Goal: Task Accomplishment & Management: Use online tool/utility

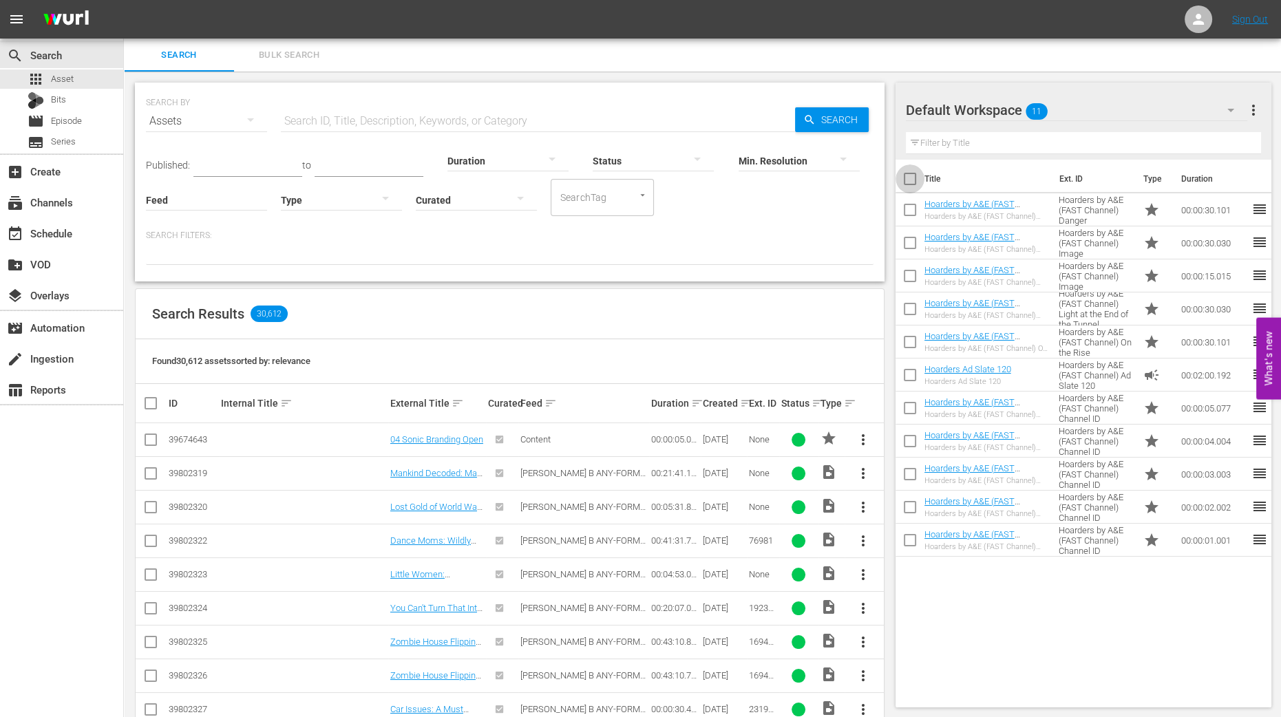
click at [916, 182] on input "checkbox" at bounding box center [910, 181] width 29 height 29
checkbox input "true"
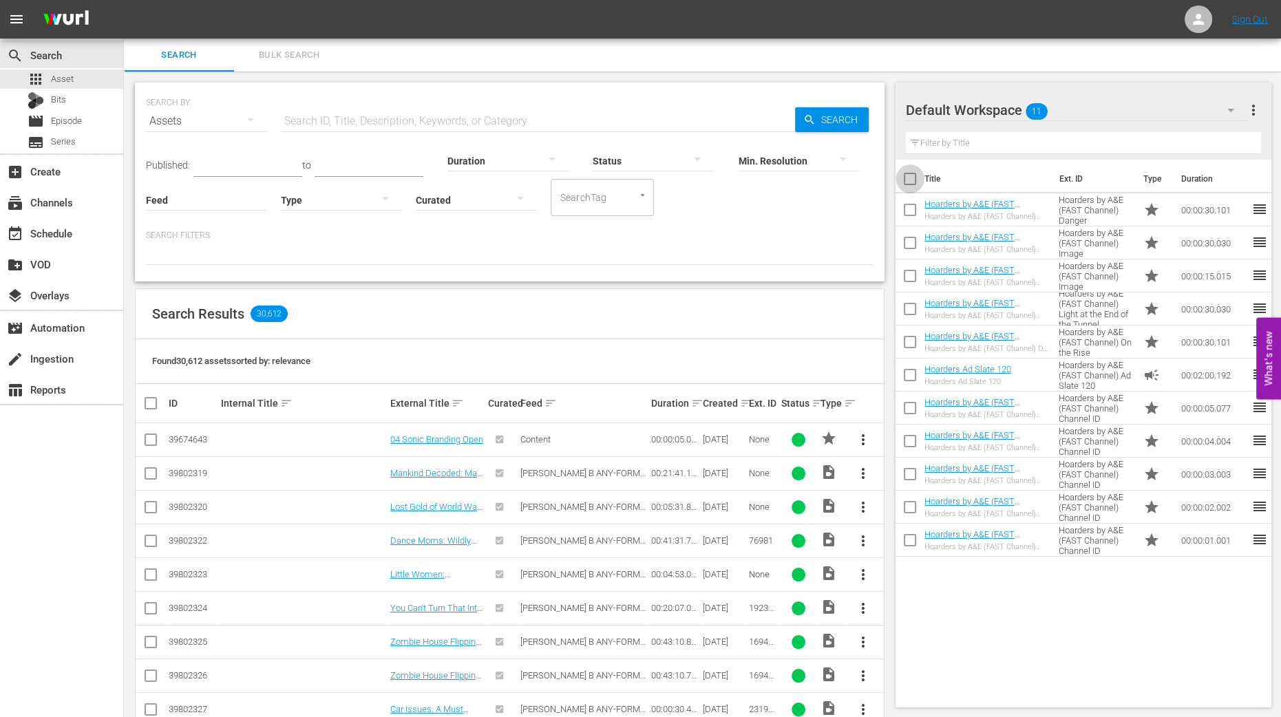
checkbox input "true"
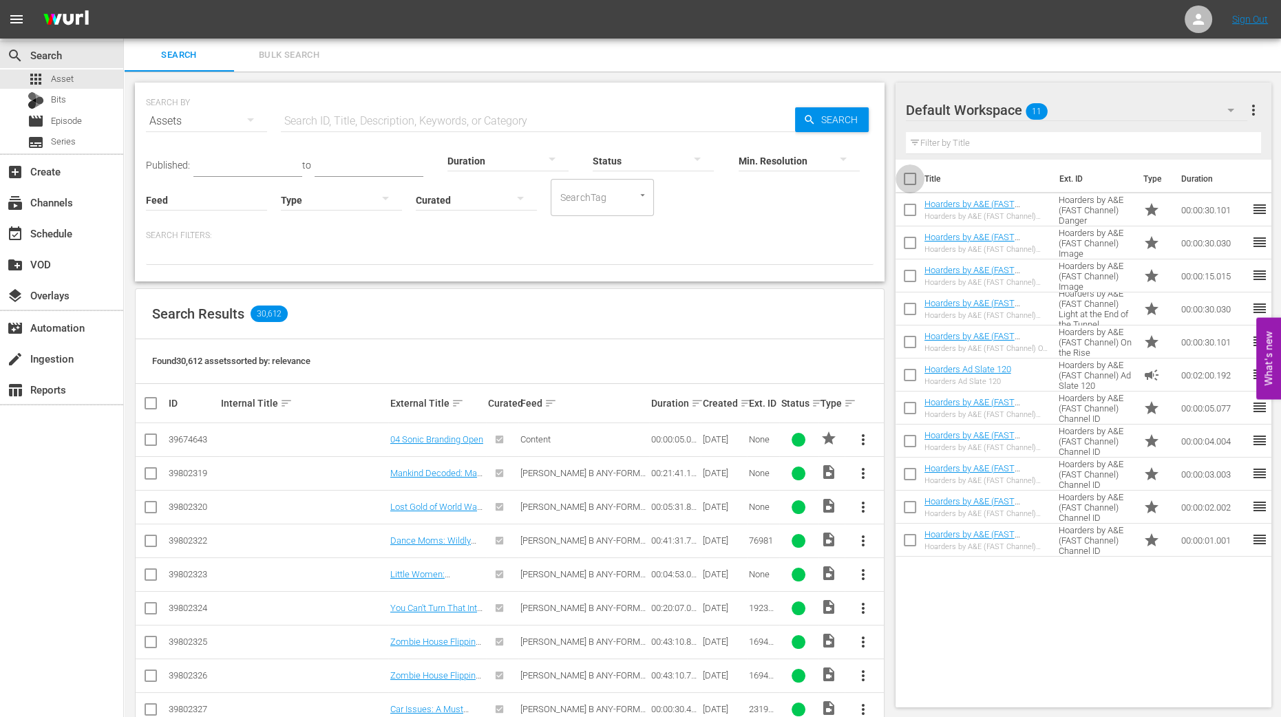
checkbox input "true"
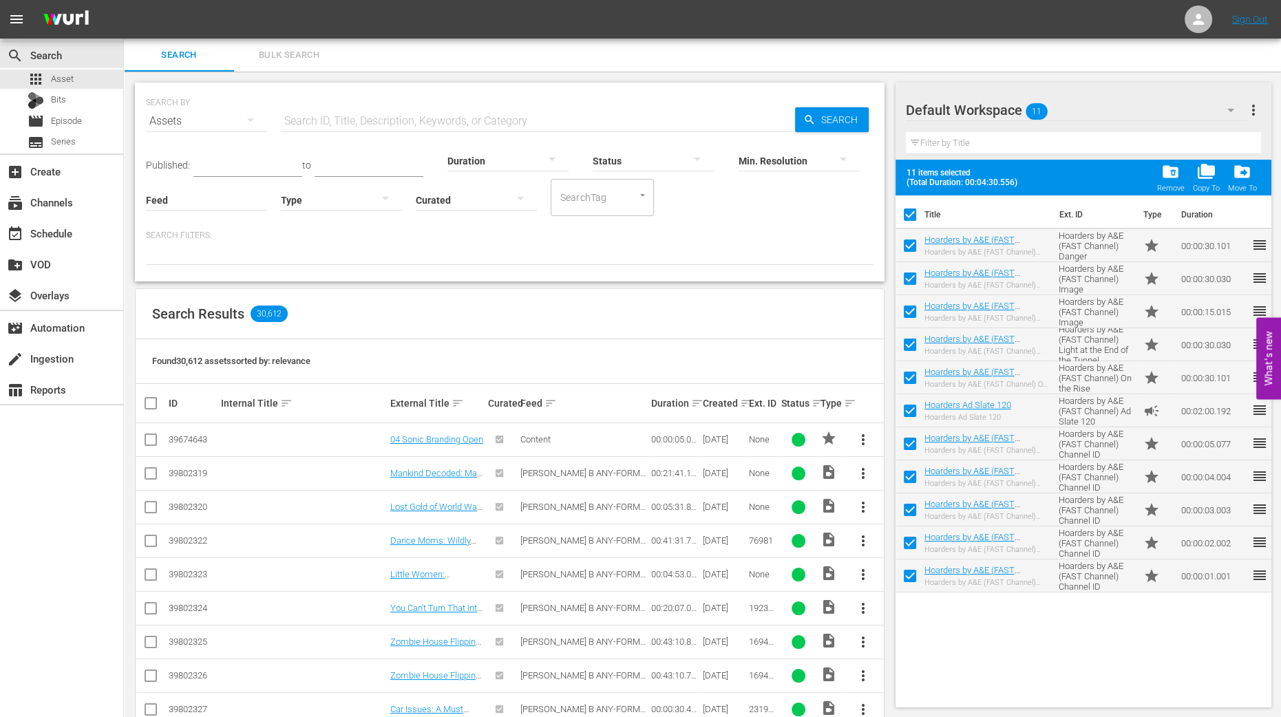
click at [1170, 180] on div "folder_delete Remove" at bounding box center [1171, 177] width 28 height 30
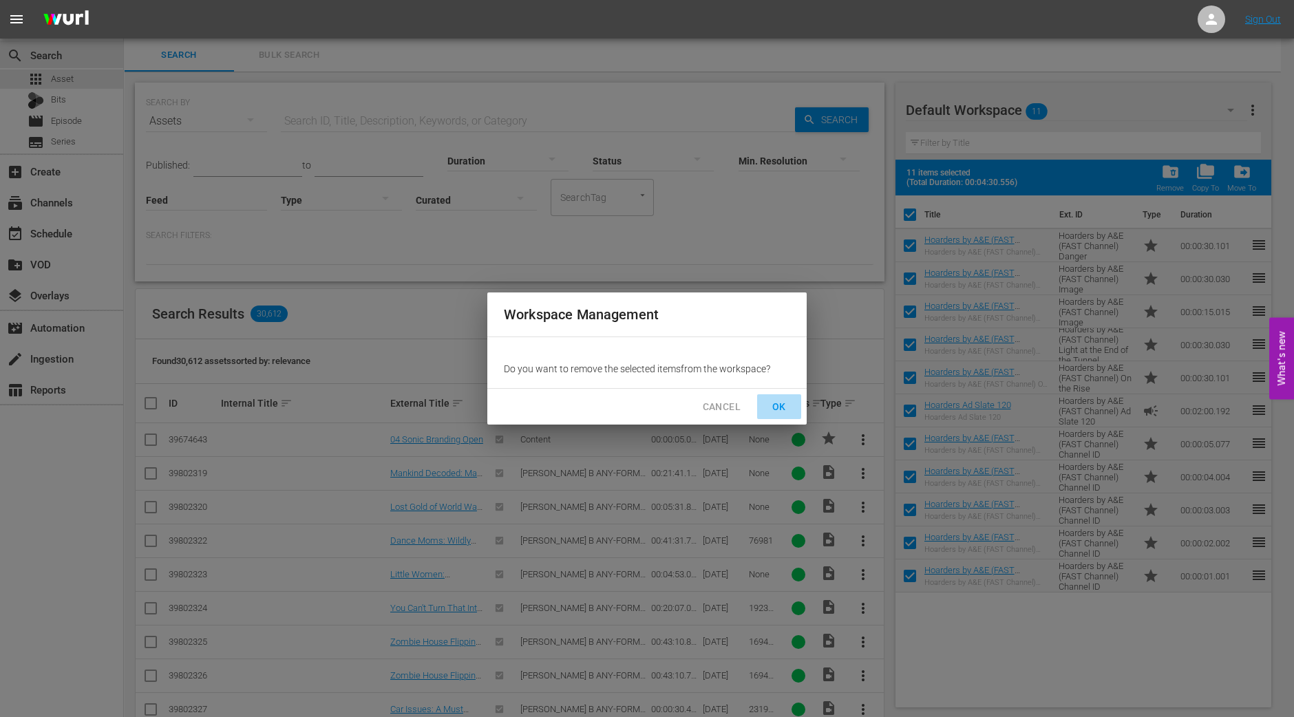
click at [784, 411] on span "OK" at bounding box center [779, 407] width 22 height 17
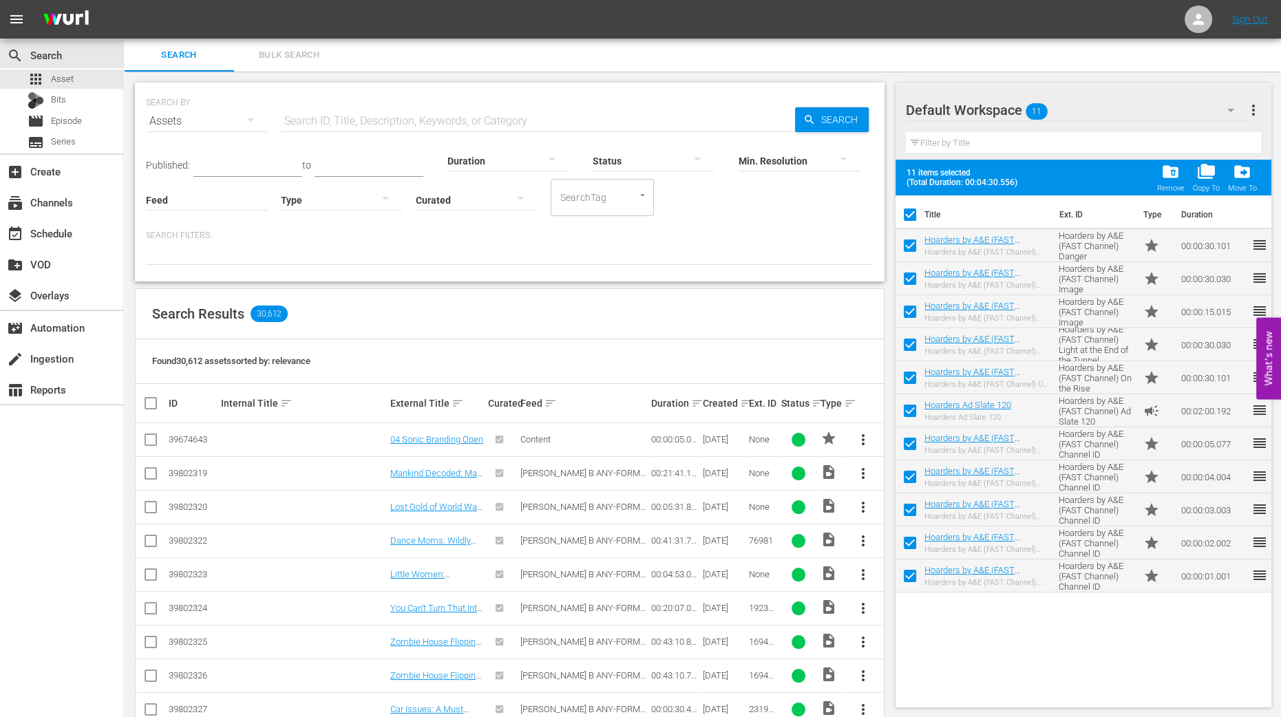
checkbox input "false"
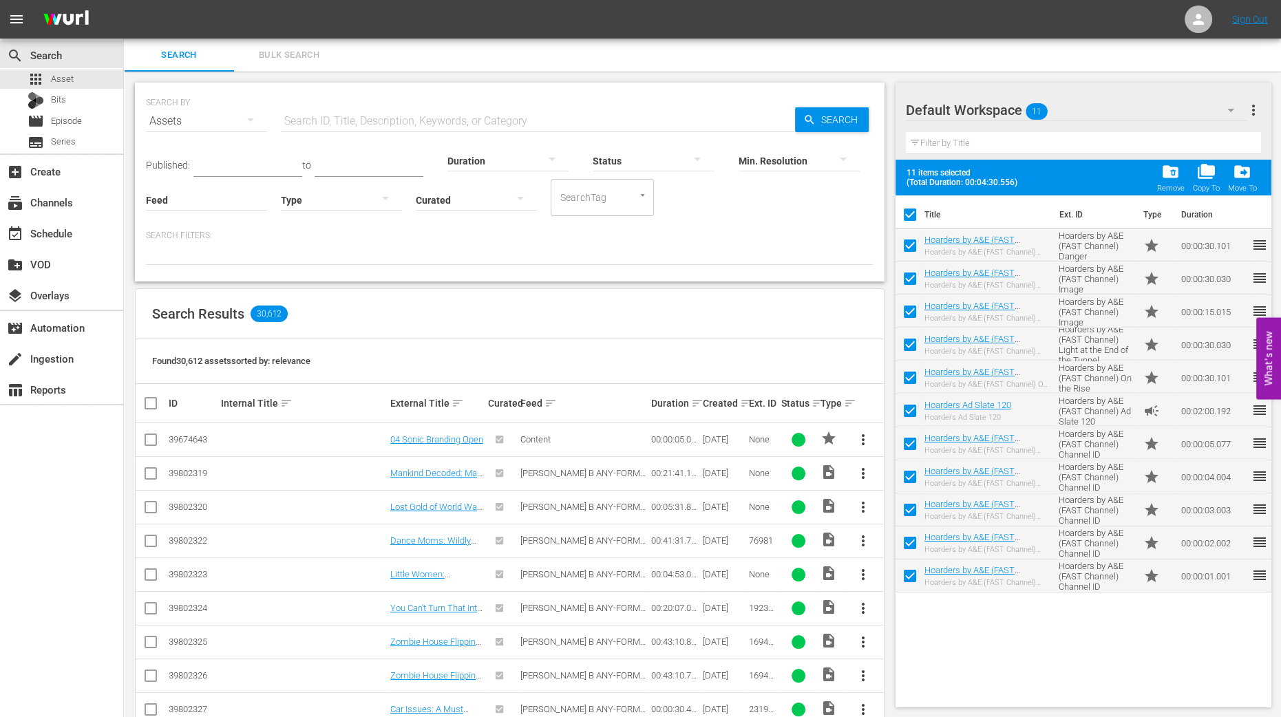
checkbox input "false"
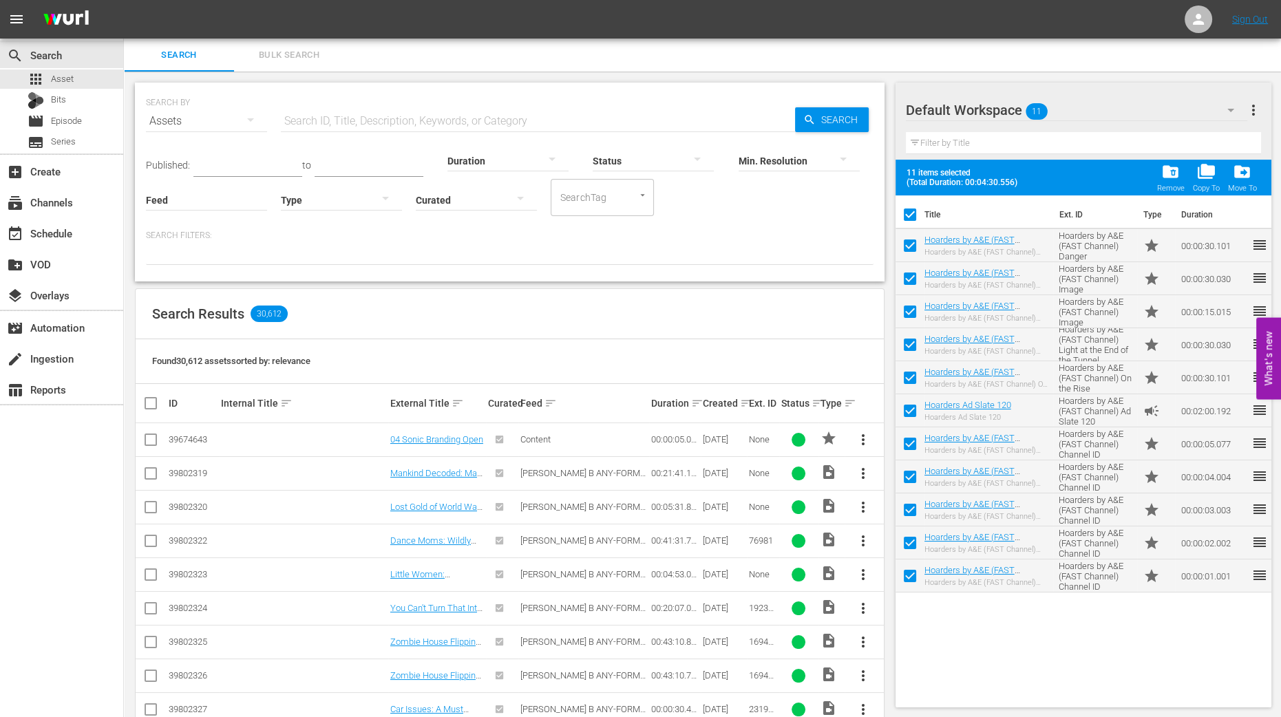
checkbox input "false"
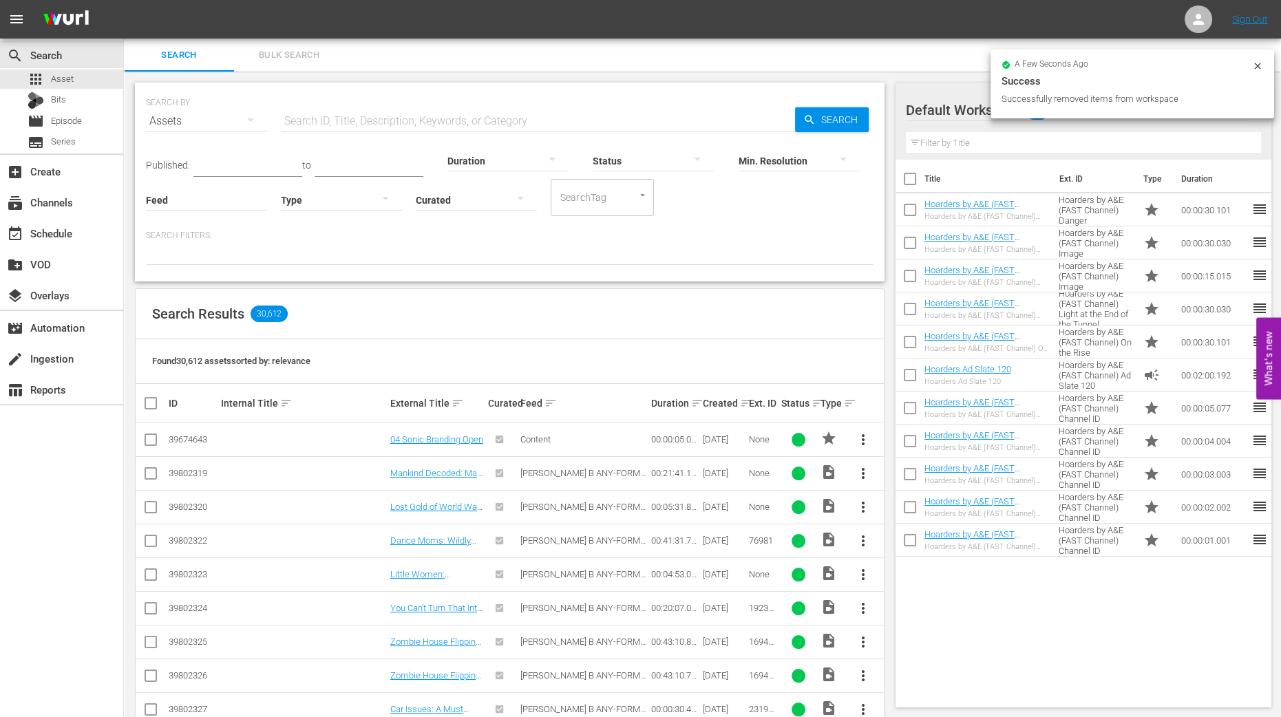
click at [1228, 115] on div "a few seconds ago Success Successfully removed items from workspace" at bounding box center [1133, 84] width 284 height 69
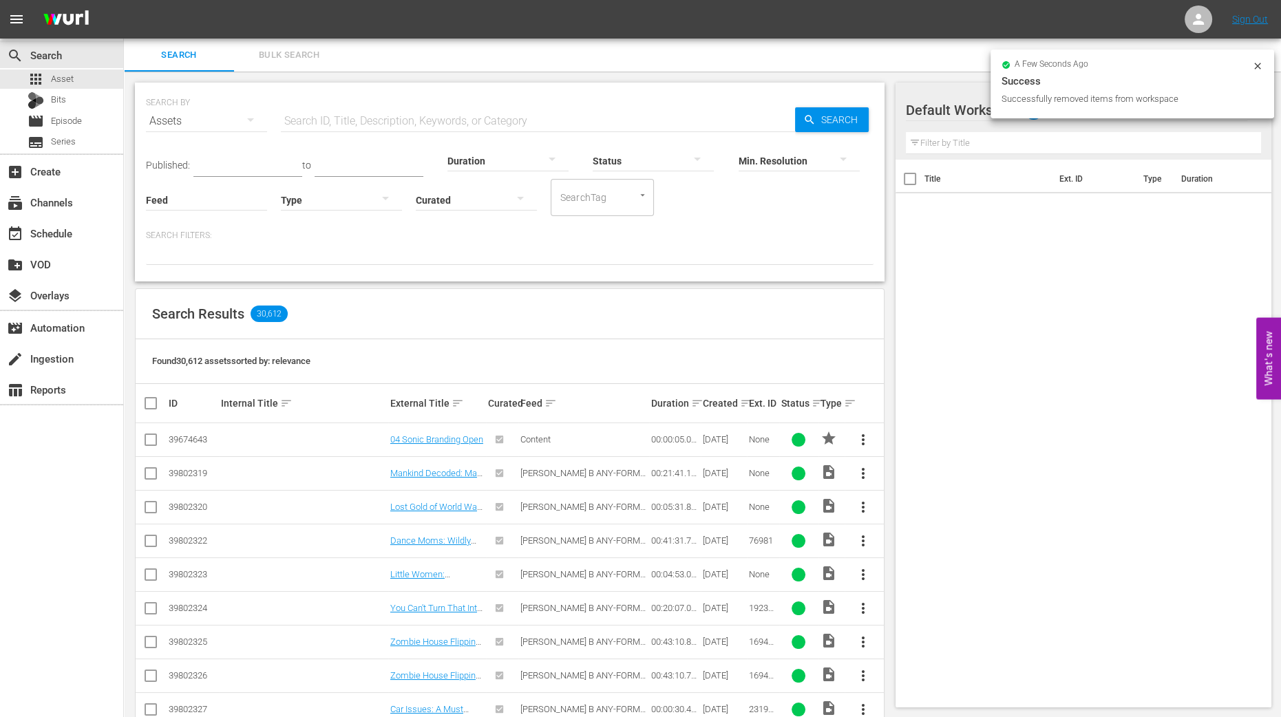
drag, startPoint x: 885, startPoint y: 233, endPoint x: 890, endPoint y: 227, distance: 8.3
click at [885, 233] on div "SEARCH BY Search By Assets Search ID, Title, Description, Keywords, or Category…" at bounding box center [510, 614] width 772 height 1085
click at [1226, 115] on icon "button" at bounding box center [1231, 110] width 17 height 17
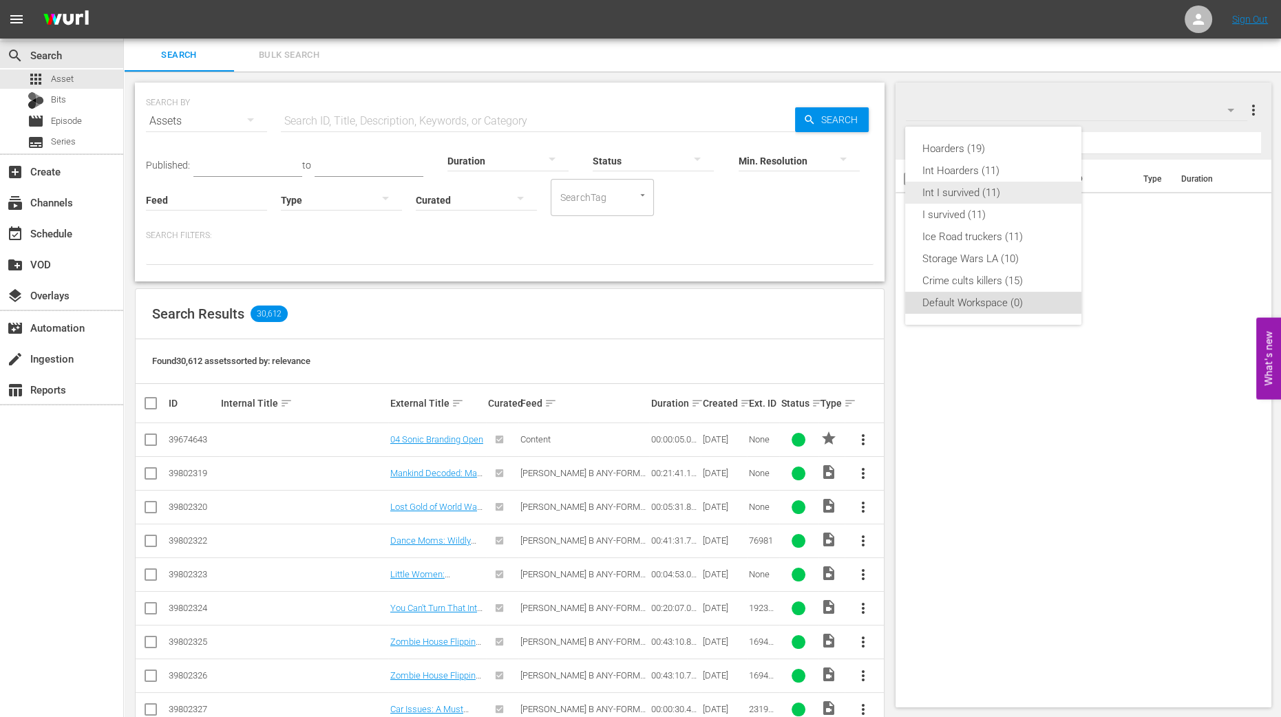
click at [1024, 193] on div "Int I survived (11)" at bounding box center [993, 193] width 143 height 22
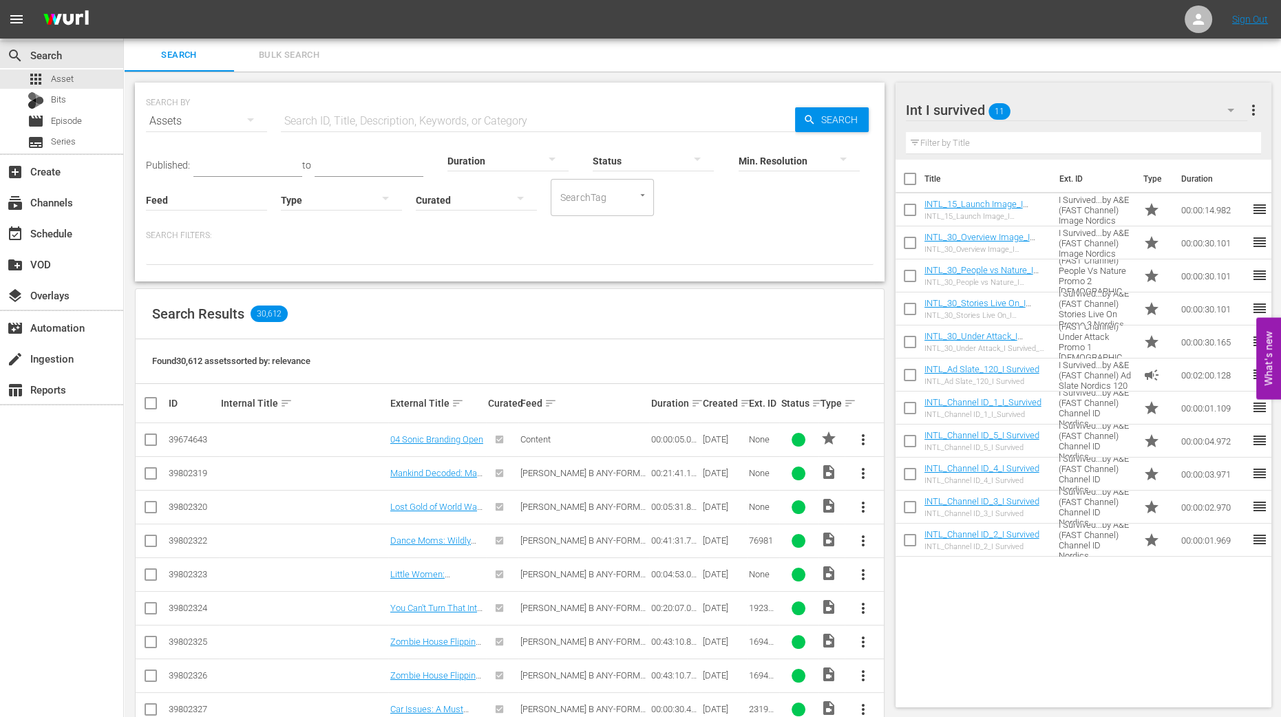
click at [912, 182] on input "checkbox" at bounding box center [910, 181] width 29 height 29
checkbox input "true"
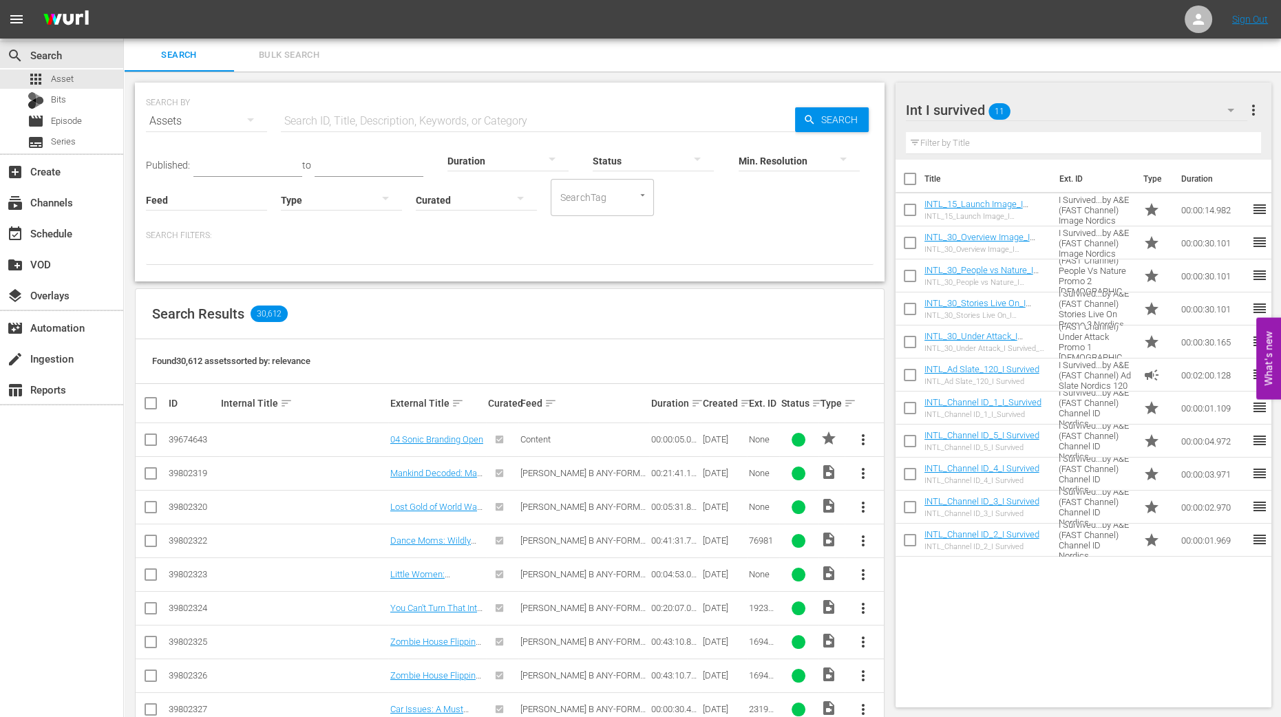
checkbox input "true"
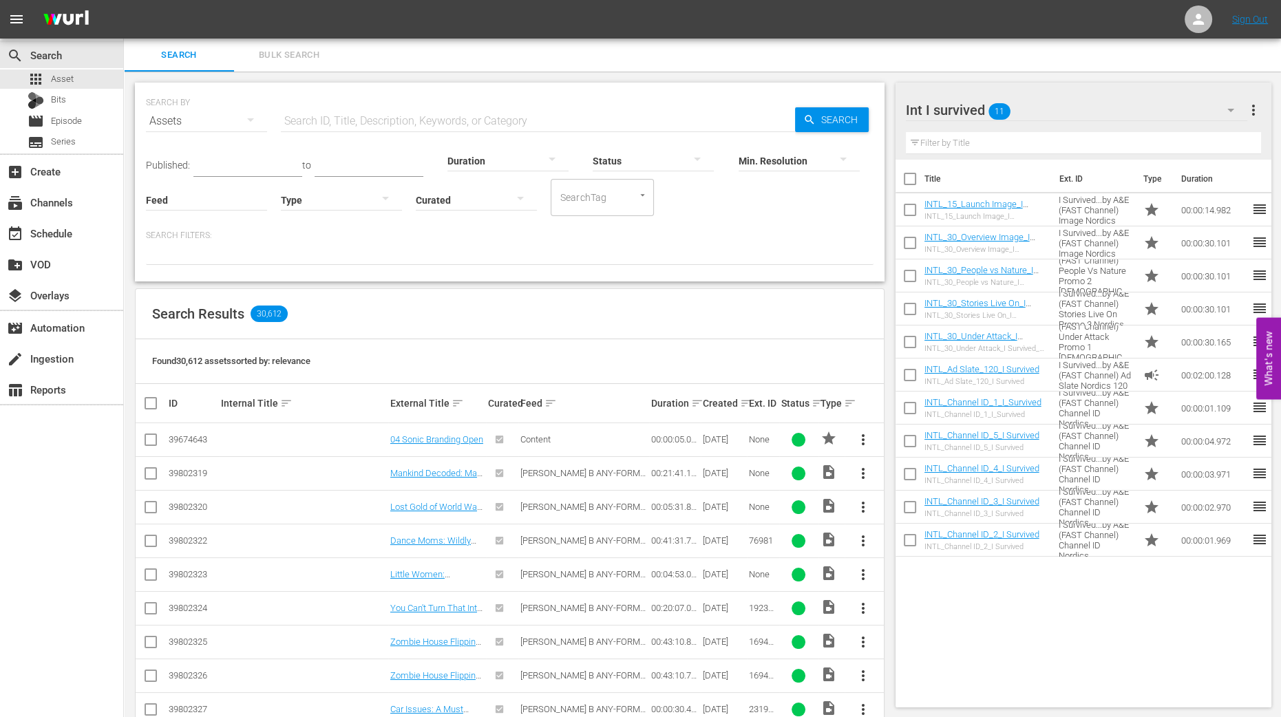
checkbox input "true"
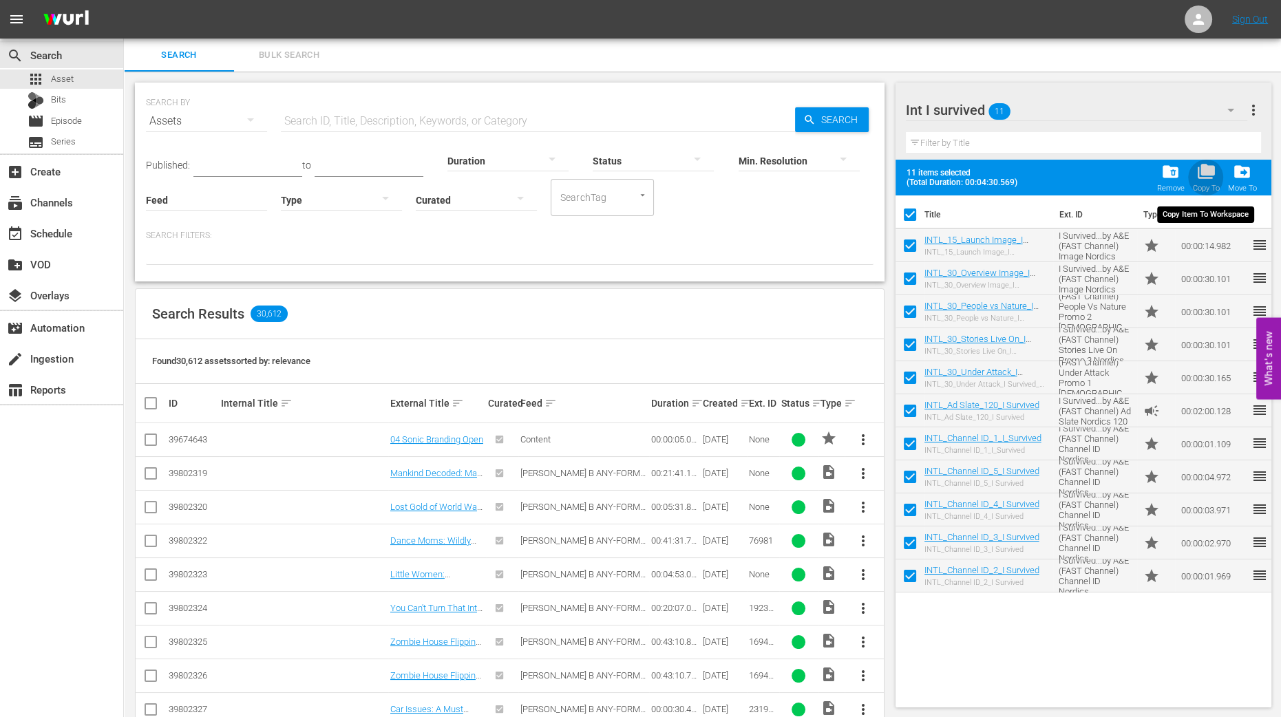
click at [1208, 184] on div "Copy To" at bounding box center [1205, 188] width 27 height 9
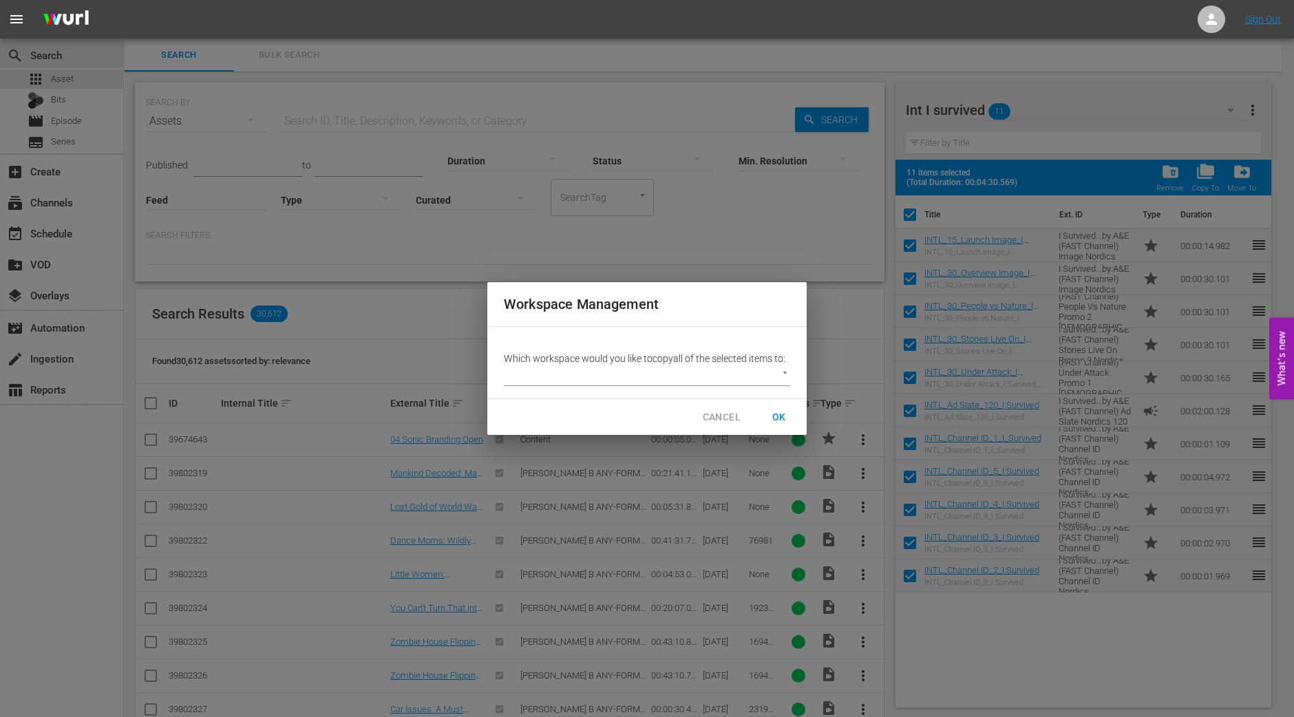
click at [747, 364] on p "Which workspace would you like to copy all of the selected items to:" at bounding box center [647, 359] width 286 height 14
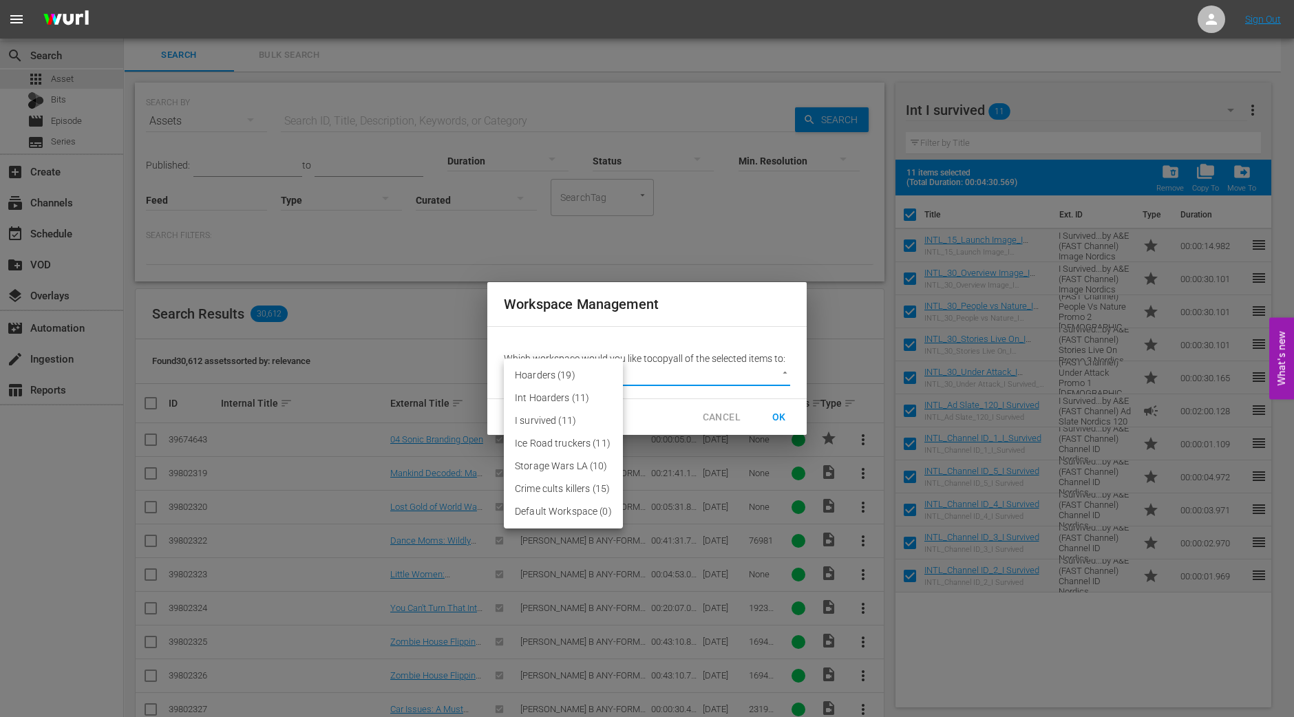
click at [742, 370] on body "menu Sign Out search Search apps Asset Bits movie Episode subtitles Series add_…" at bounding box center [647, 358] width 1294 height 717
click at [567, 518] on li "Default Workspace (0)" at bounding box center [563, 512] width 119 height 23
type input "2095"
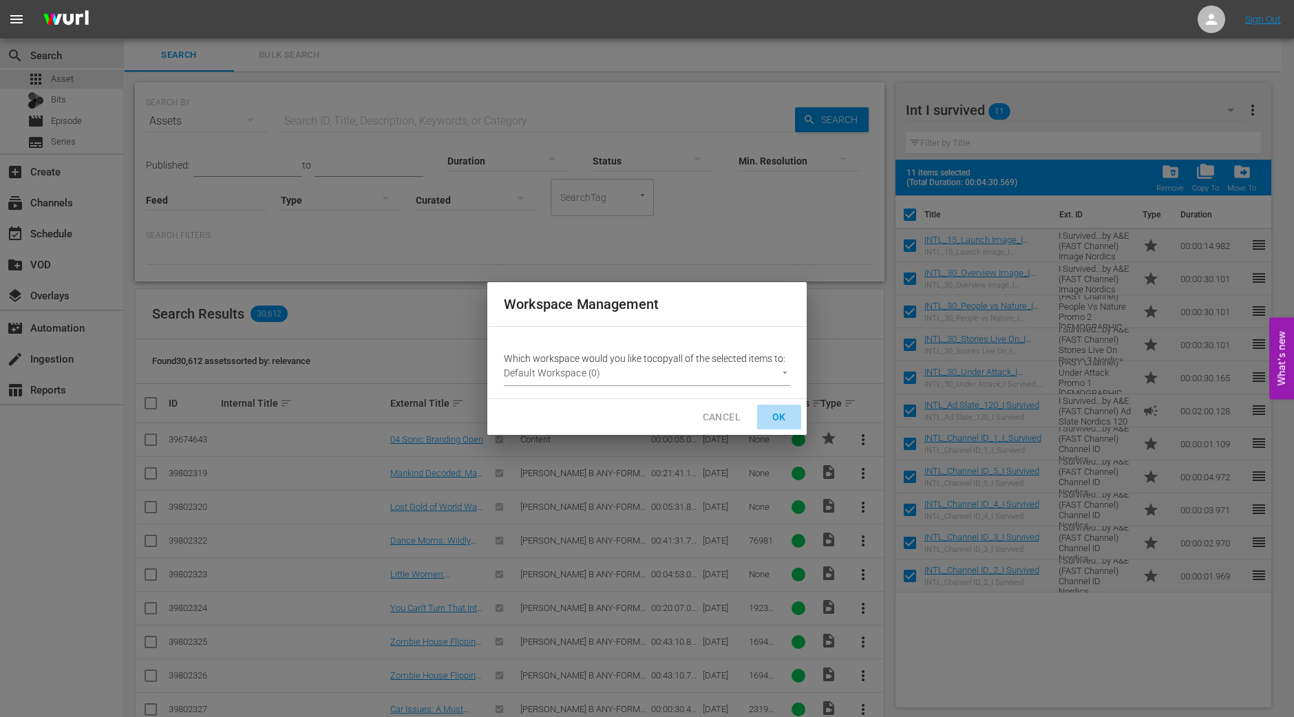
click at [793, 412] on button "OK" at bounding box center [779, 417] width 44 height 25
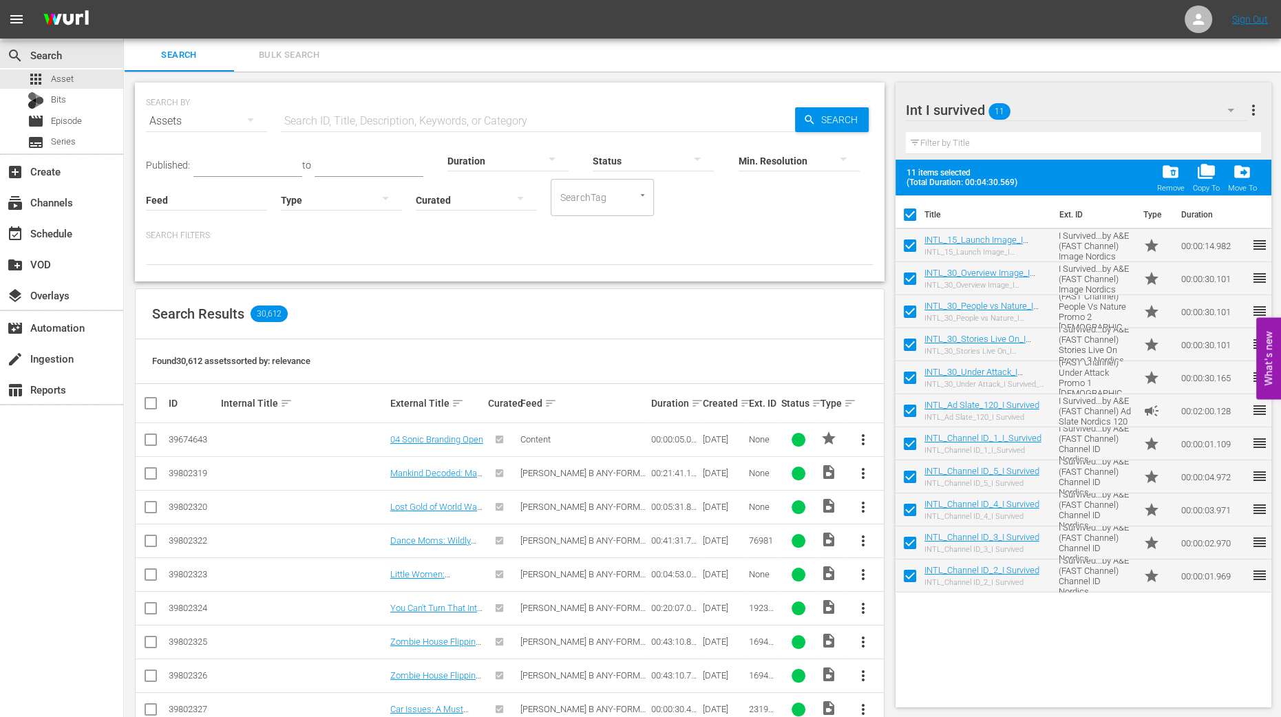
checkbox input "false"
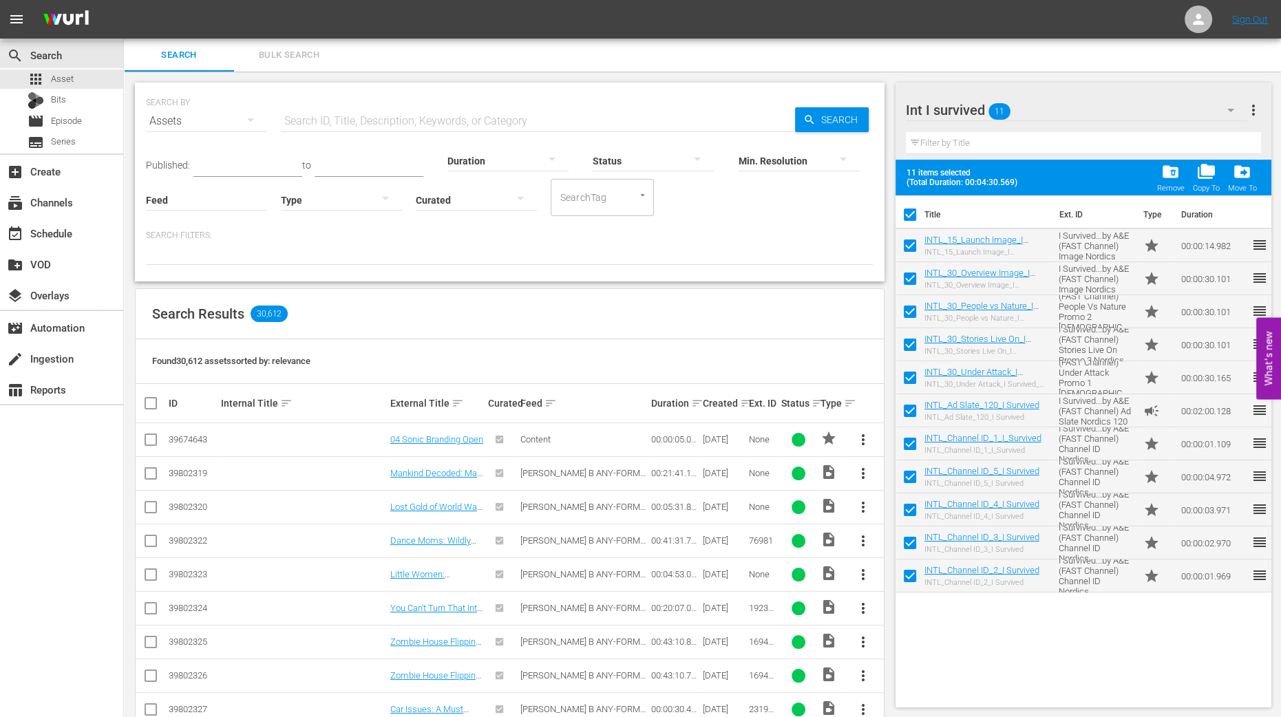
checkbox input "false"
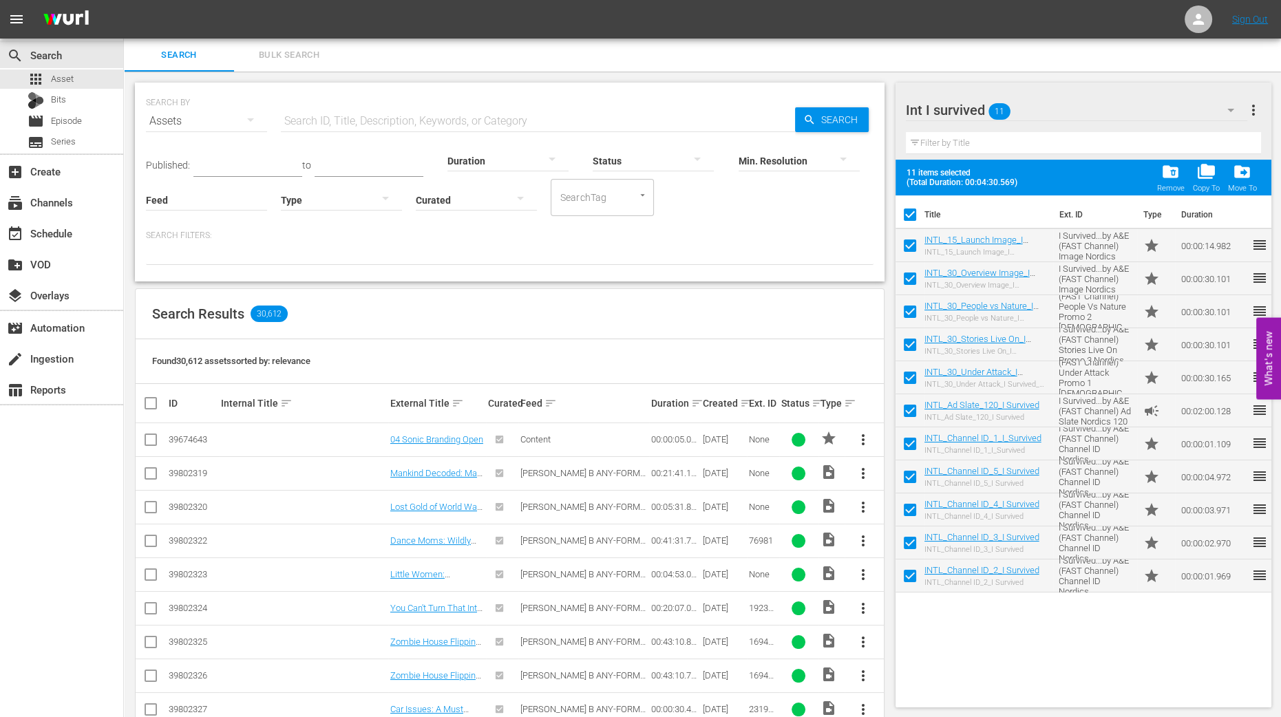
checkbox input "false"
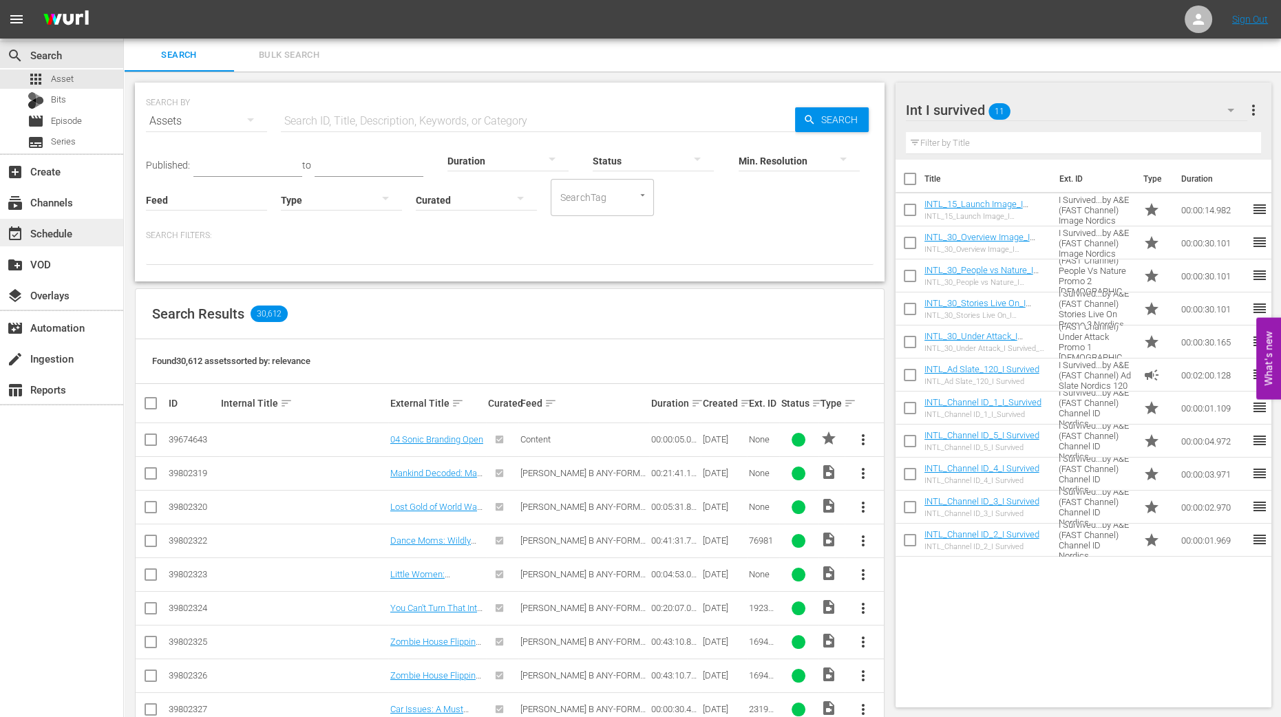
click at [60, 229] on div "event_available Schedule" at bounding box center [38, 231] width 77 height 12
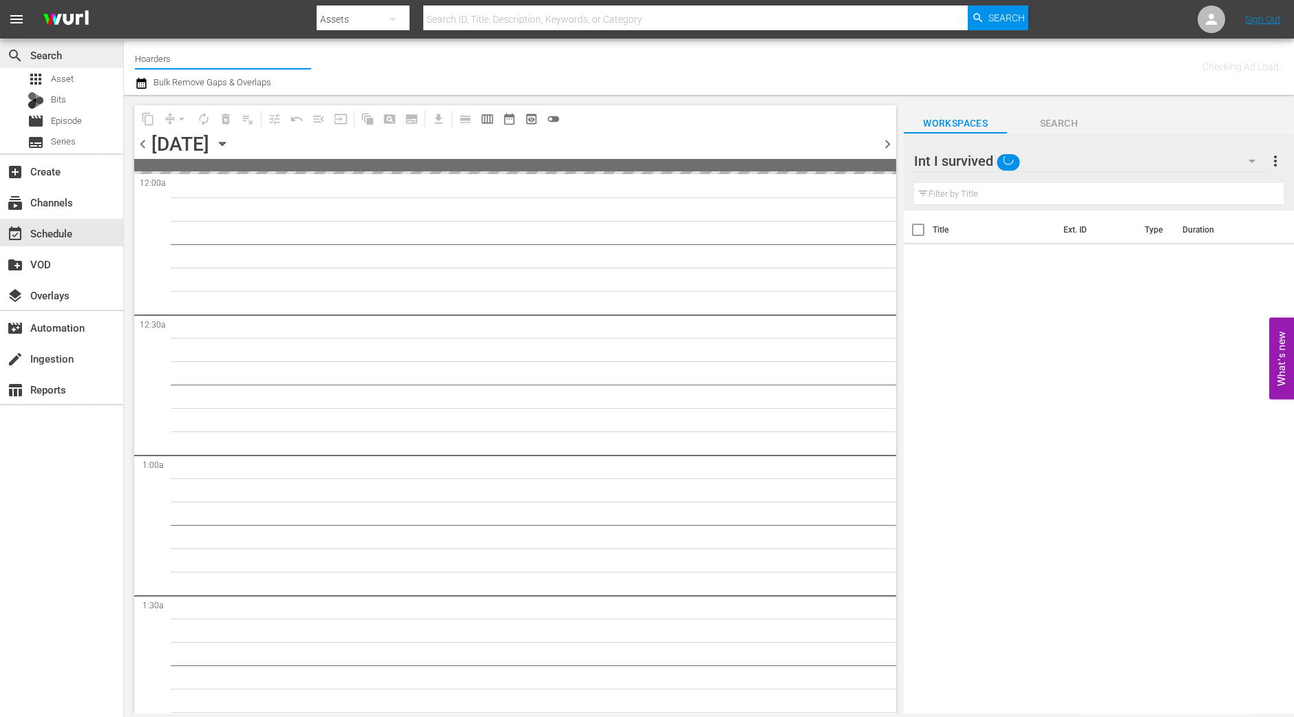
drag, startPoint x: 230, startPoint y: 62, endPoint x: 106, endPoint y: 62, distance: 123.9
click at [124, 0] on div "search Search apps Asset Bits movie Episode subtitles Series add_box Create sub…" at bounding box center [709, 0] width 1170 height 0
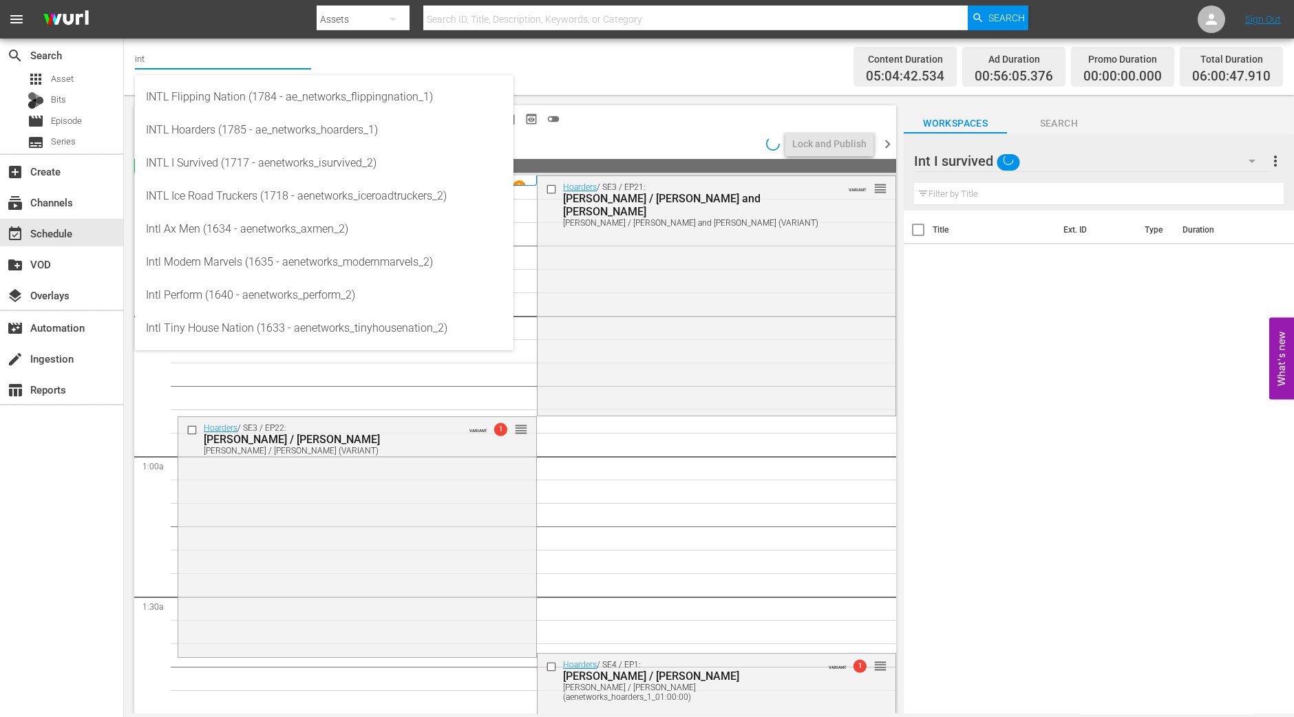
click at [182, 56] on input "int" at bounding box center [223, 58] width 176 height 33
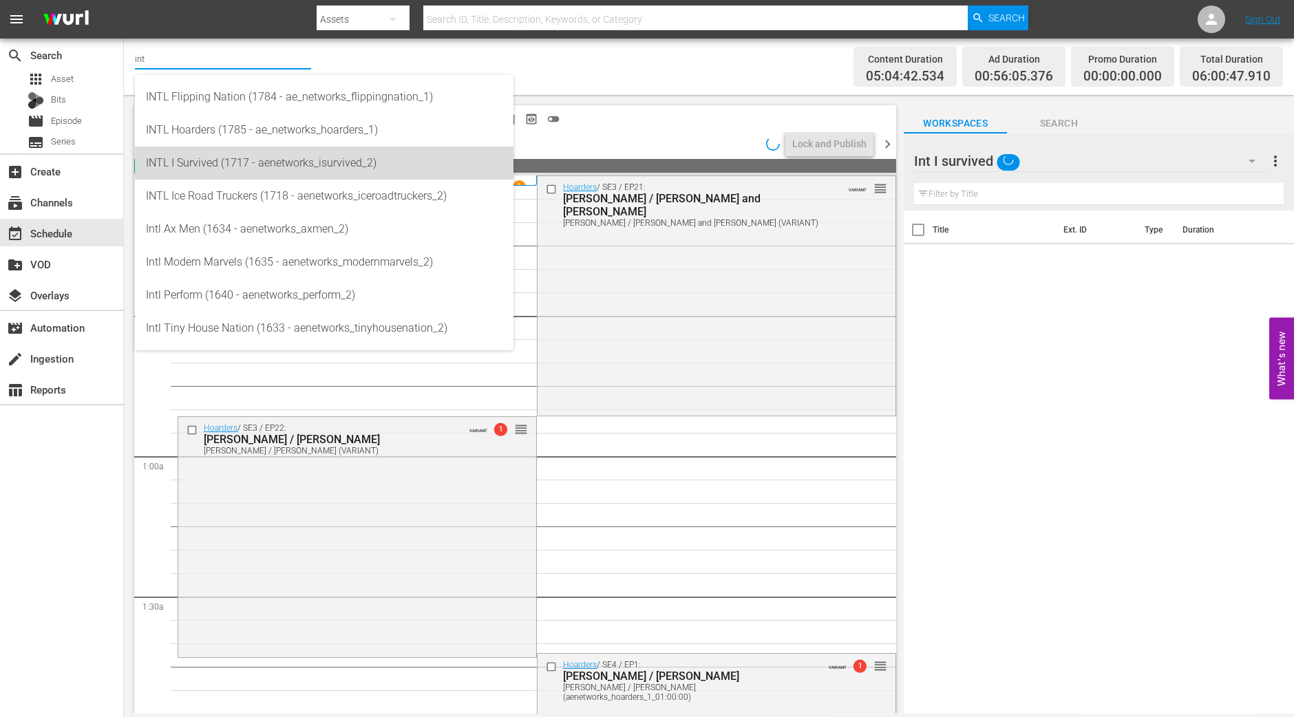
click at [200, 167] on div "INTL I Survived (1717 - aenetworks_isurvived_2)" at bounding box center [324, 163] width 357 height 33
type input "INTL I Survived (1717 - aenetworks_isurvived_2)"
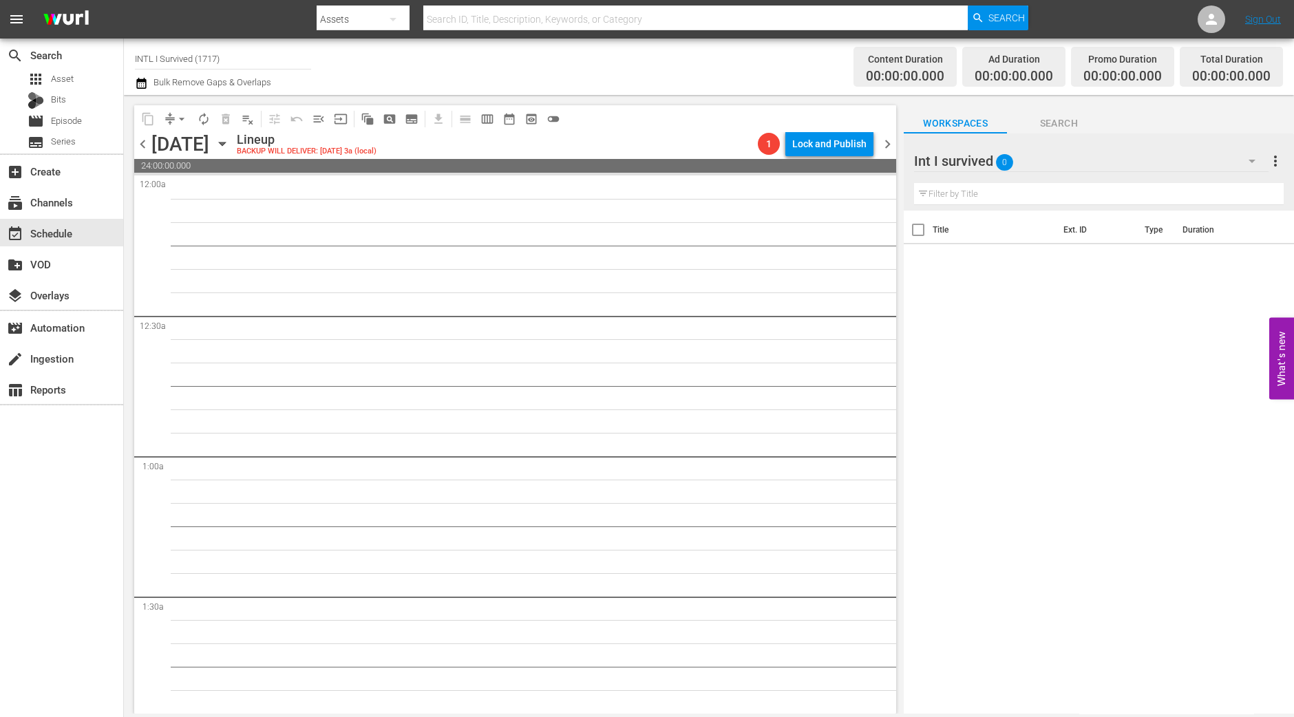
click at [230, 148] on icon "button" at bounding box center [222, 143] width 15 height 15
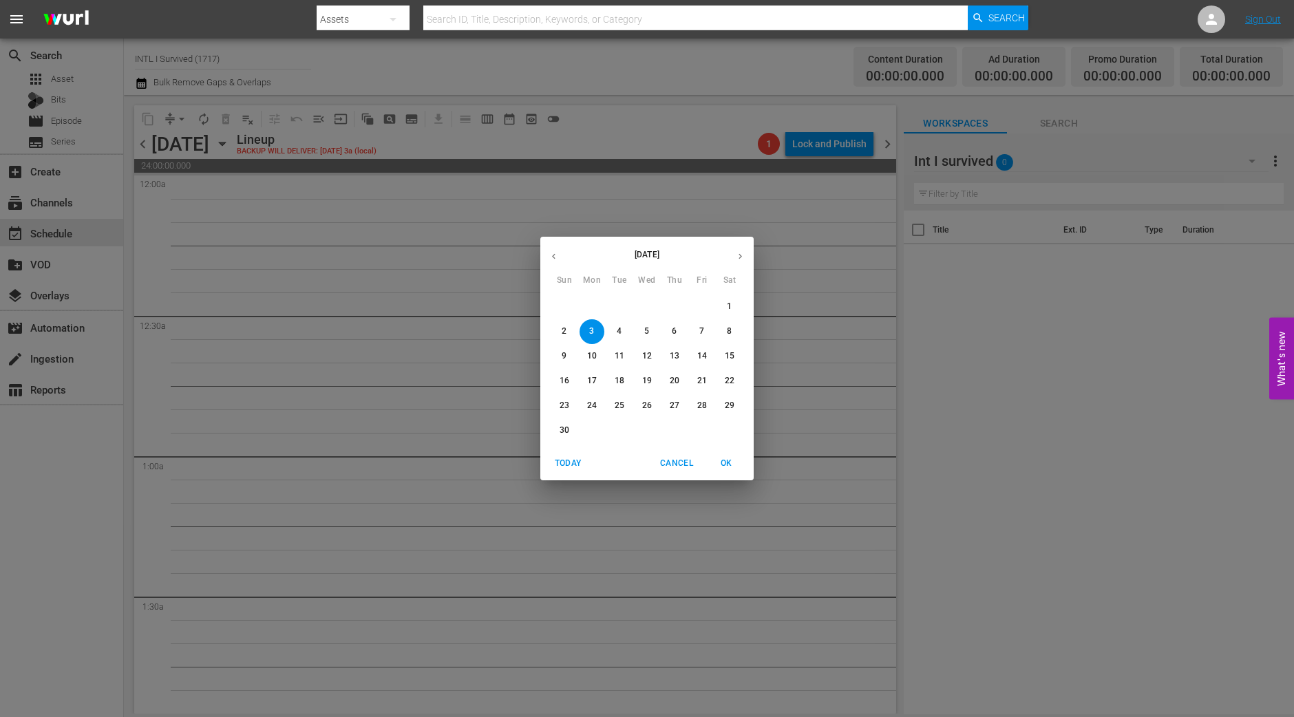
click at [555, 255] on icon "button" at bounding box center [554, 256] width 10 height 10
click at [571, 411] on span "26" at bounding box center [564, 406] width 25 height 12
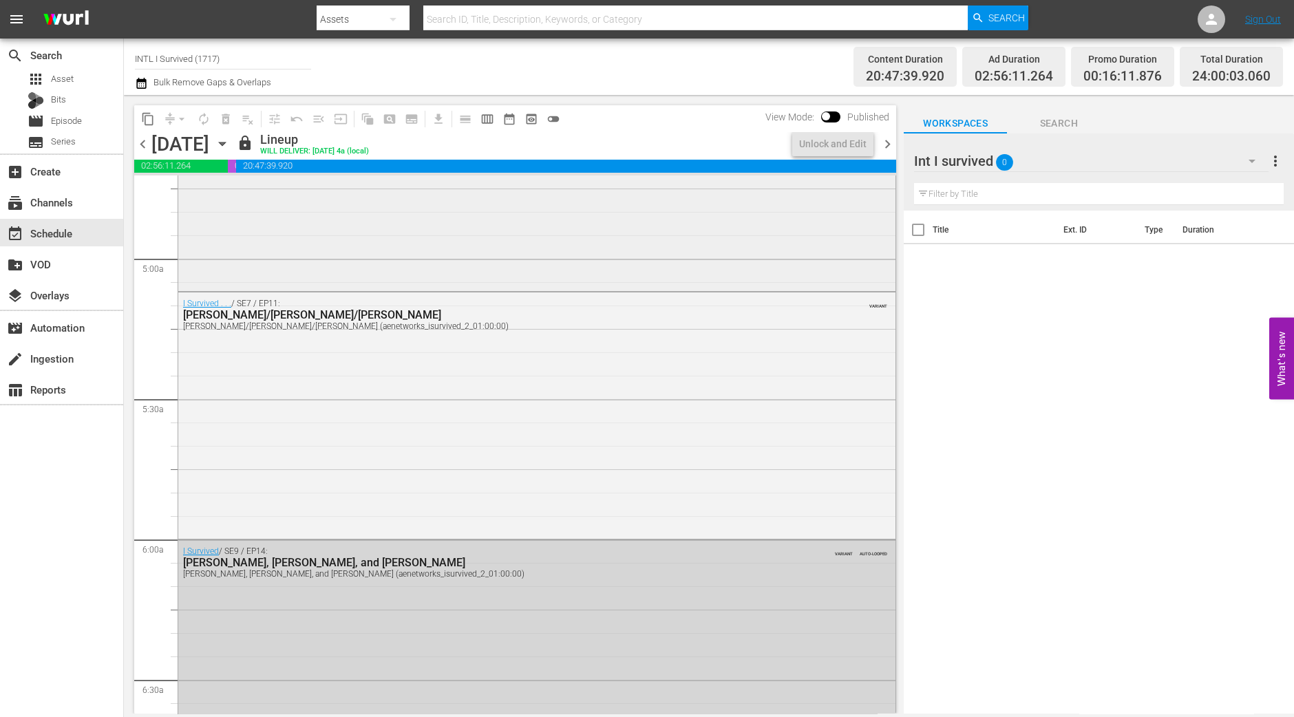
scroll to position [1463, 0]
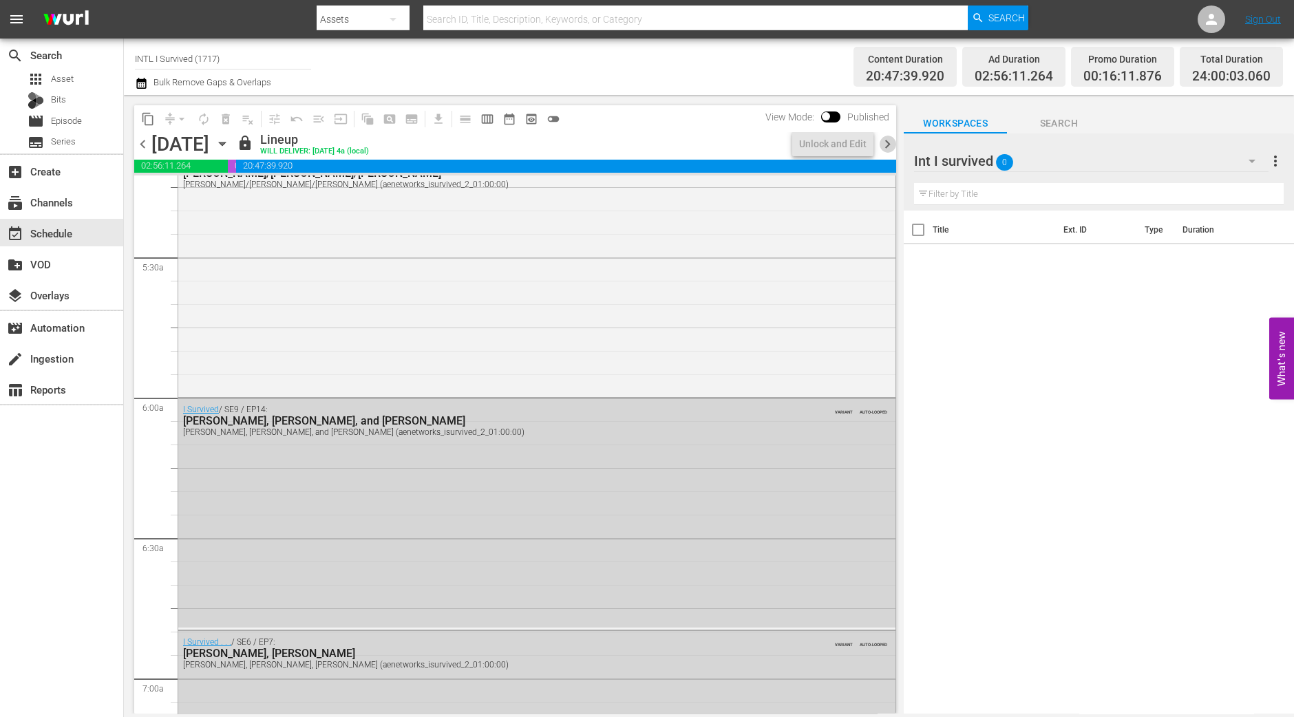
click at [892, 151] on span "chevron_right" at bounding box center [887, 144] width 17 height 17
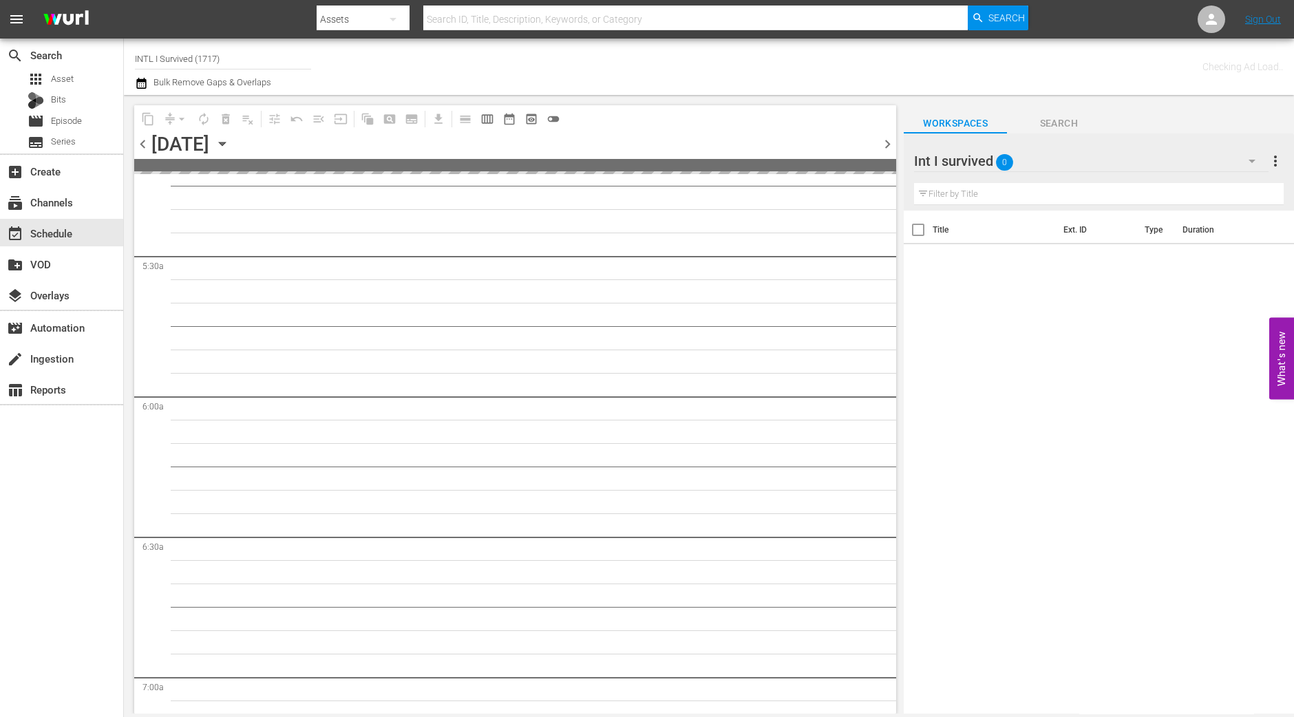
scroll to position [1557, 0]
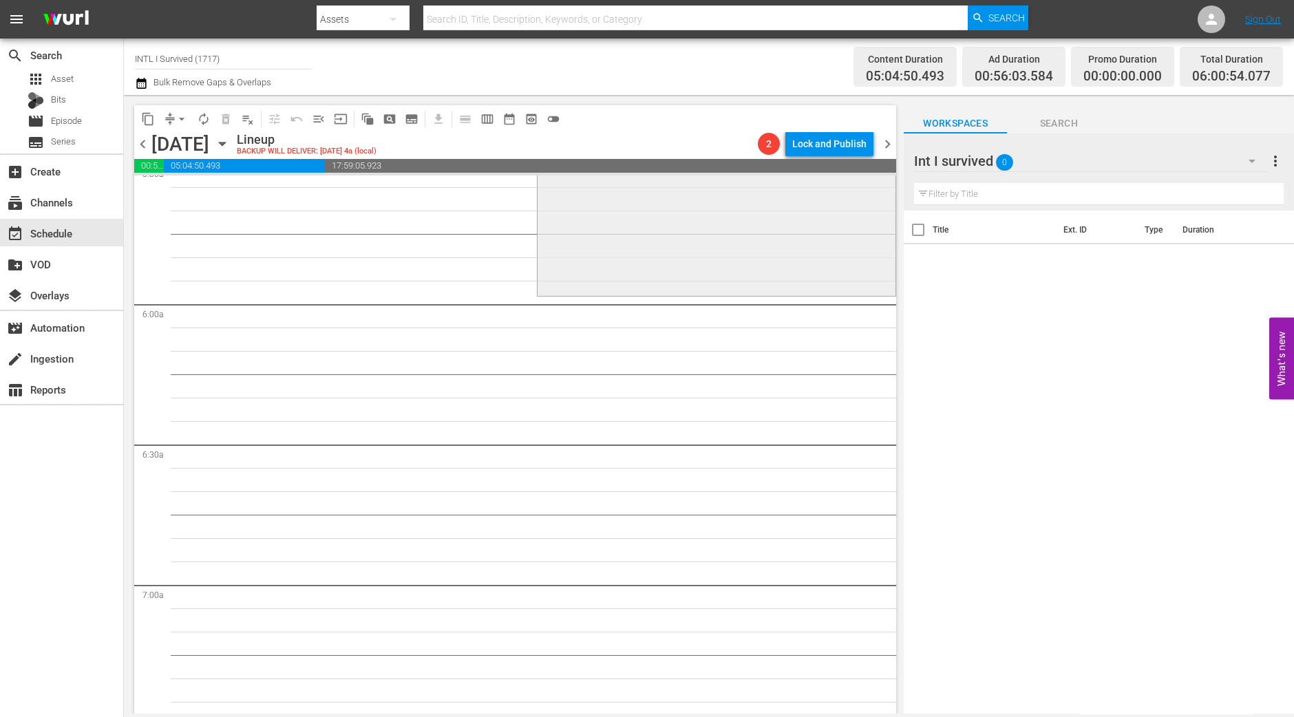
click at [591, 263] on div "I Survived . . . / SE9 / EP2: [PERSON_NAME]/[PERSON_NAME] [PERSON_NAME]/[PERSON…" at bounding box center [717, 177] width 358 height 232
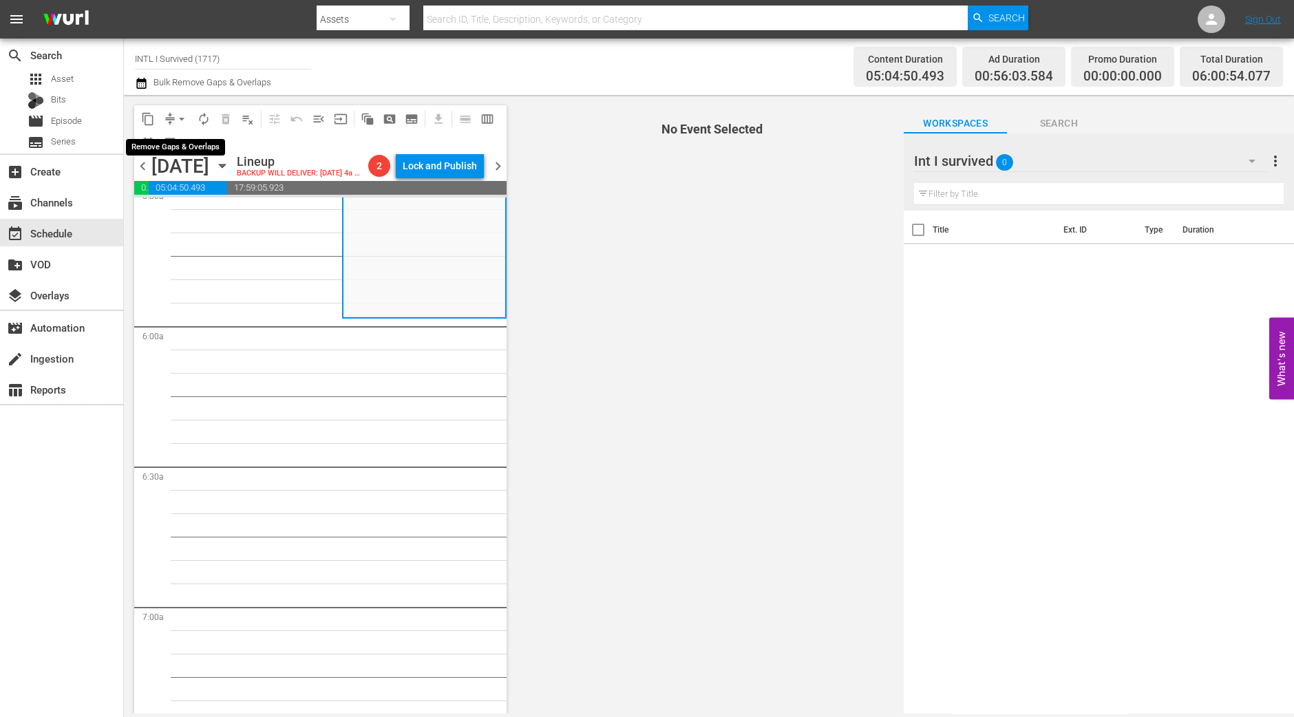
click at [181, 120] on span "arrow_drop_down" at bounding box center [182, 119] width 14 height 14
click at [176, 134] on ul "Align to Midnight Align to First Episode Align to End of Previous Day" at bounding box center [182, 168] width 145 height 79
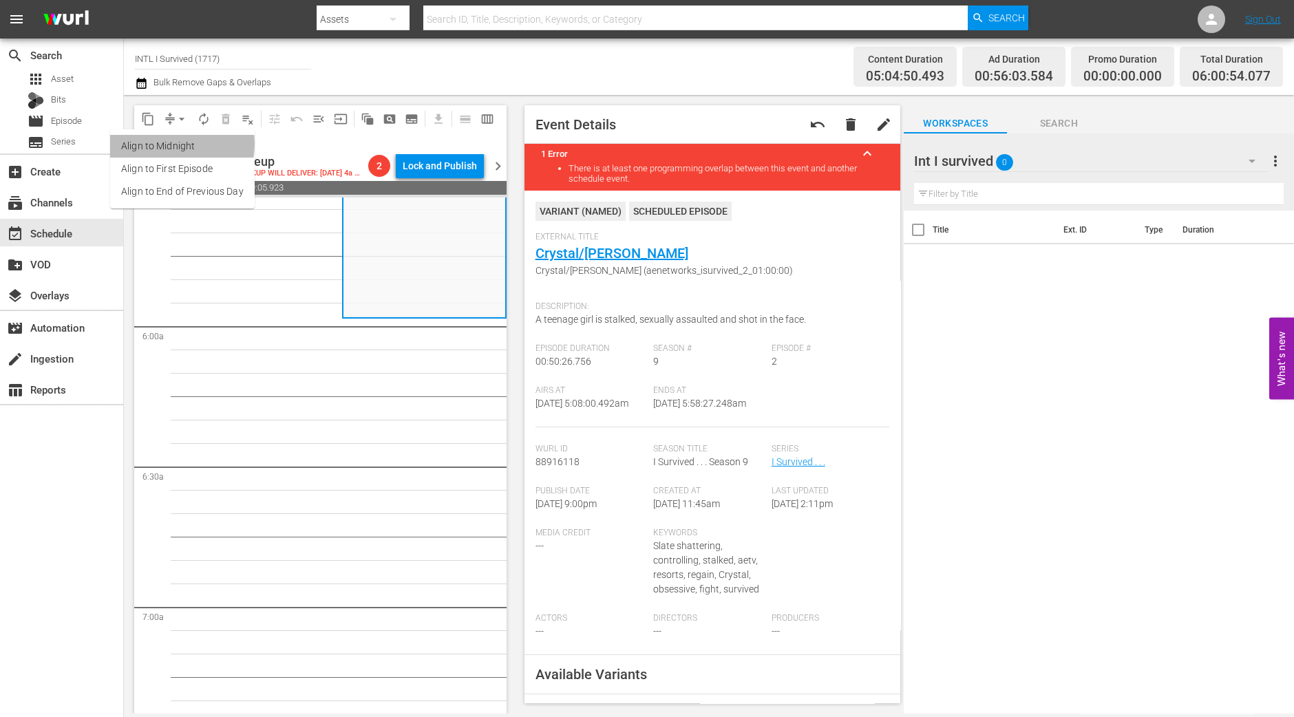
click at [171, 144] on li "Align to Midnight" at bounding box center [182, 146] width 145 height 23
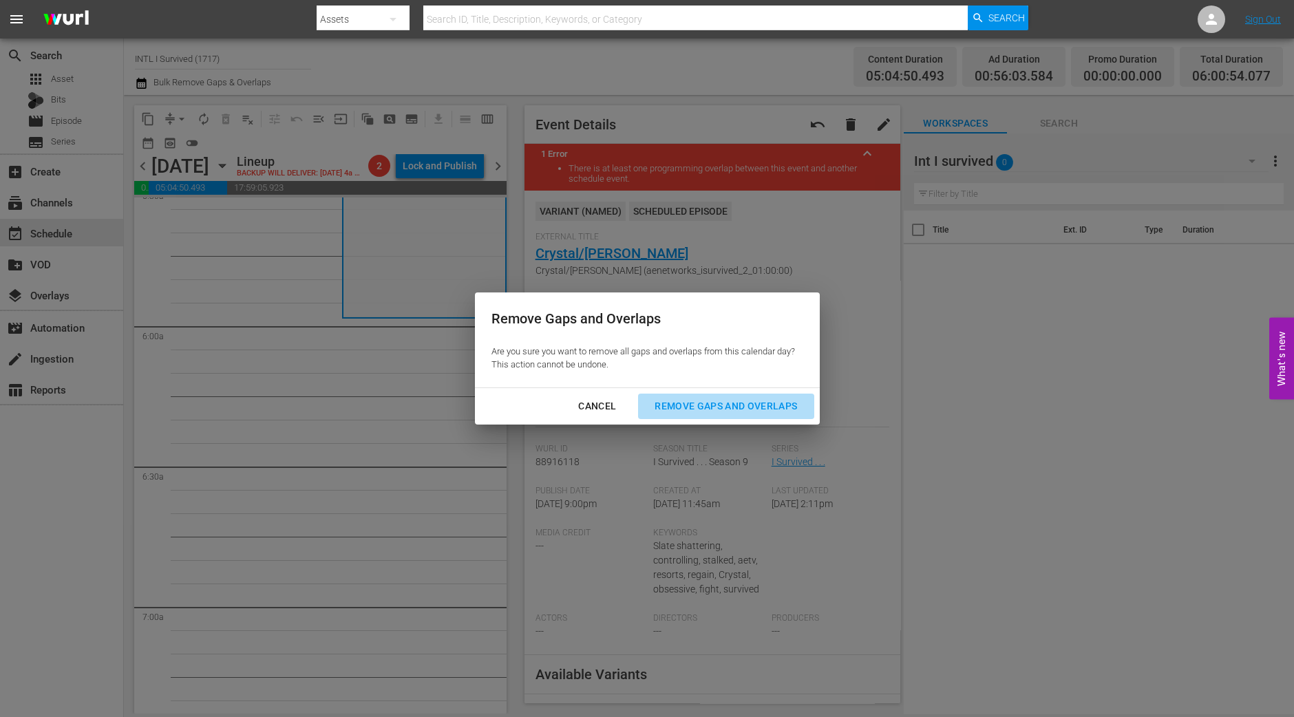
click at [753, 401] on div "Remove Gaps and Overlaps" at bounding box center [726, 406] width 165 height 17
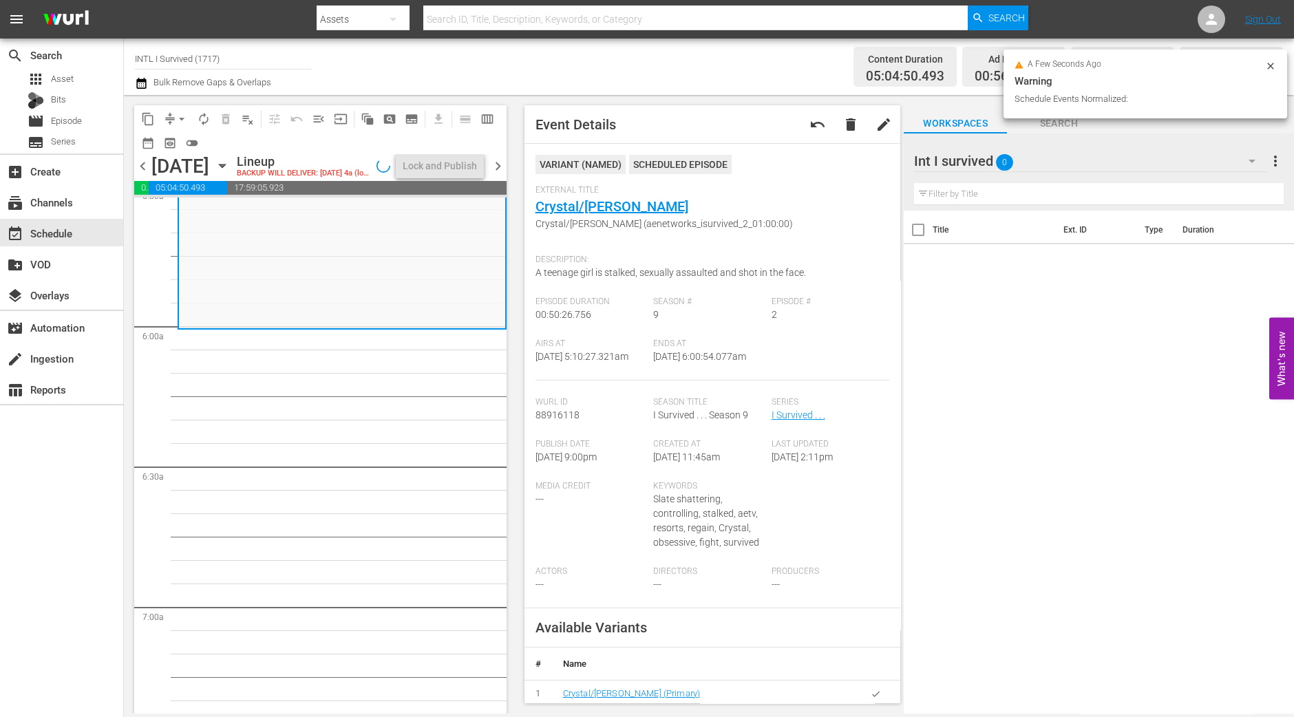
scroll to position [1604, 0]
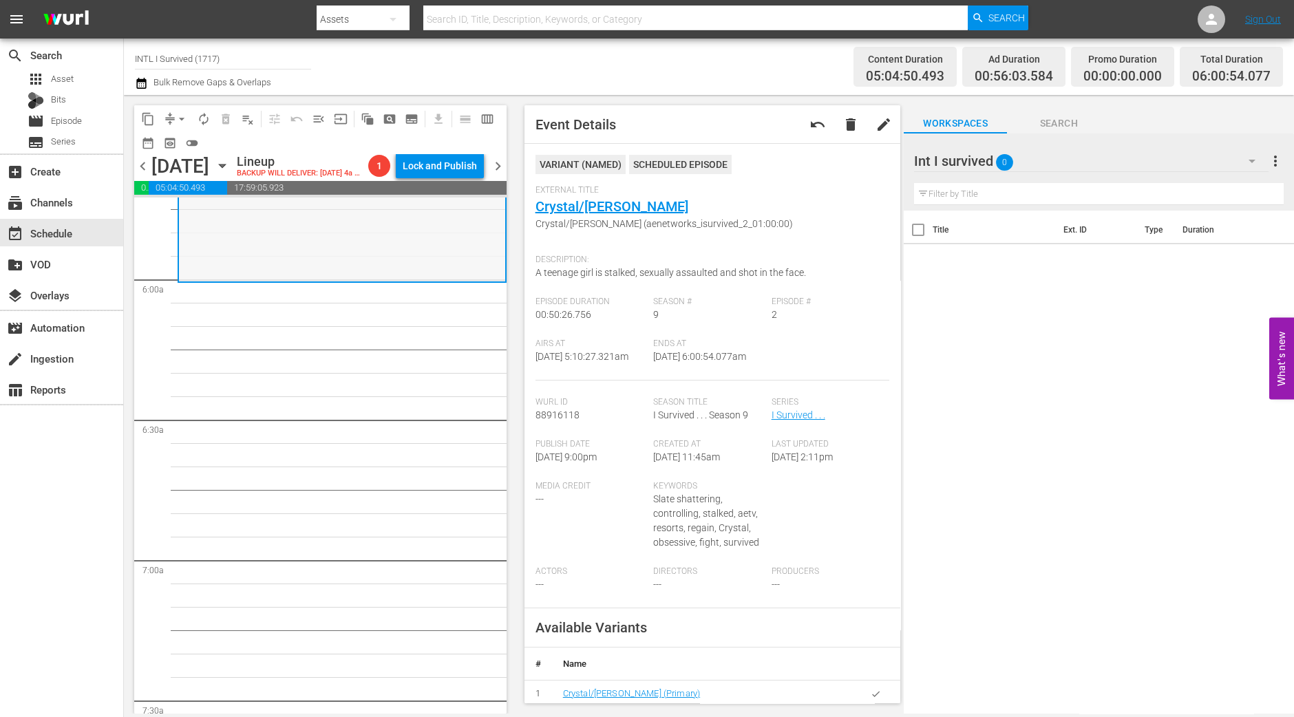
click at [305, 270] on div "I Survived . . . / SE9 / EP2: [PERSON_NAME]/[PERSON_NAME] [PERSON_NAME]/[PERSON…" at bounding box center [342, 165] width 326 height 232
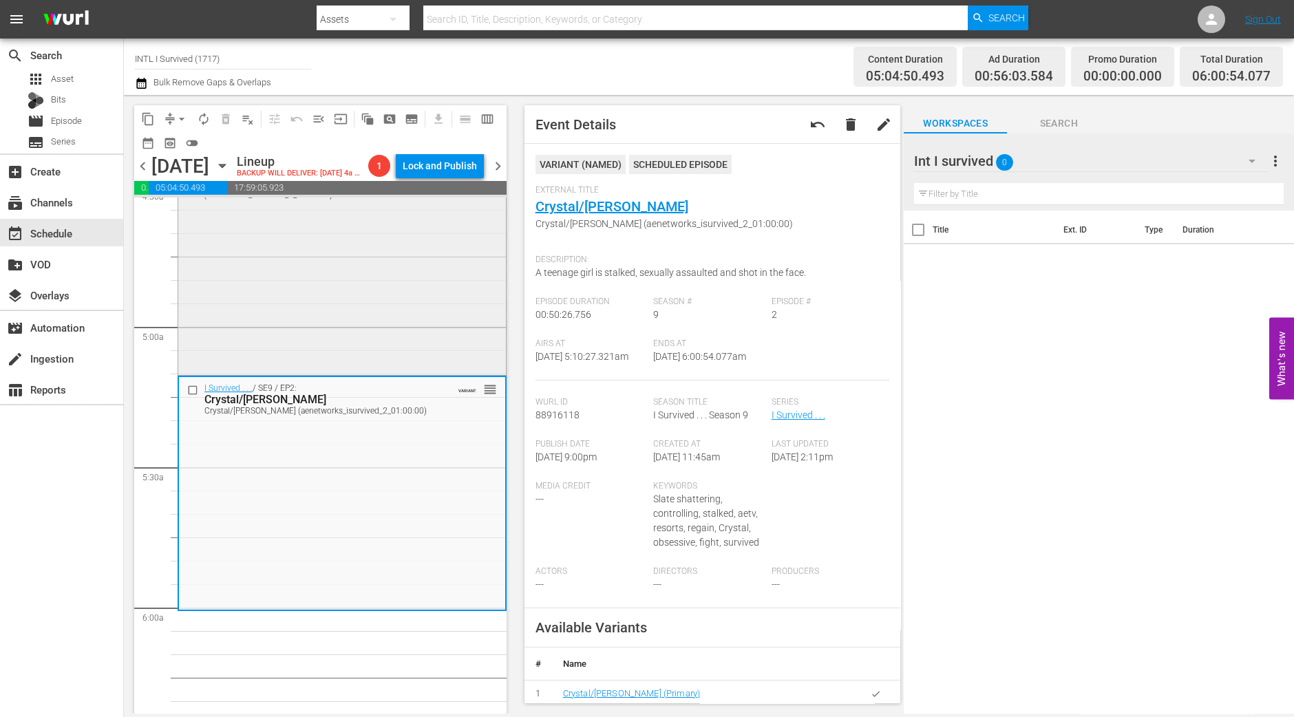
scroll to position [1173, 0]
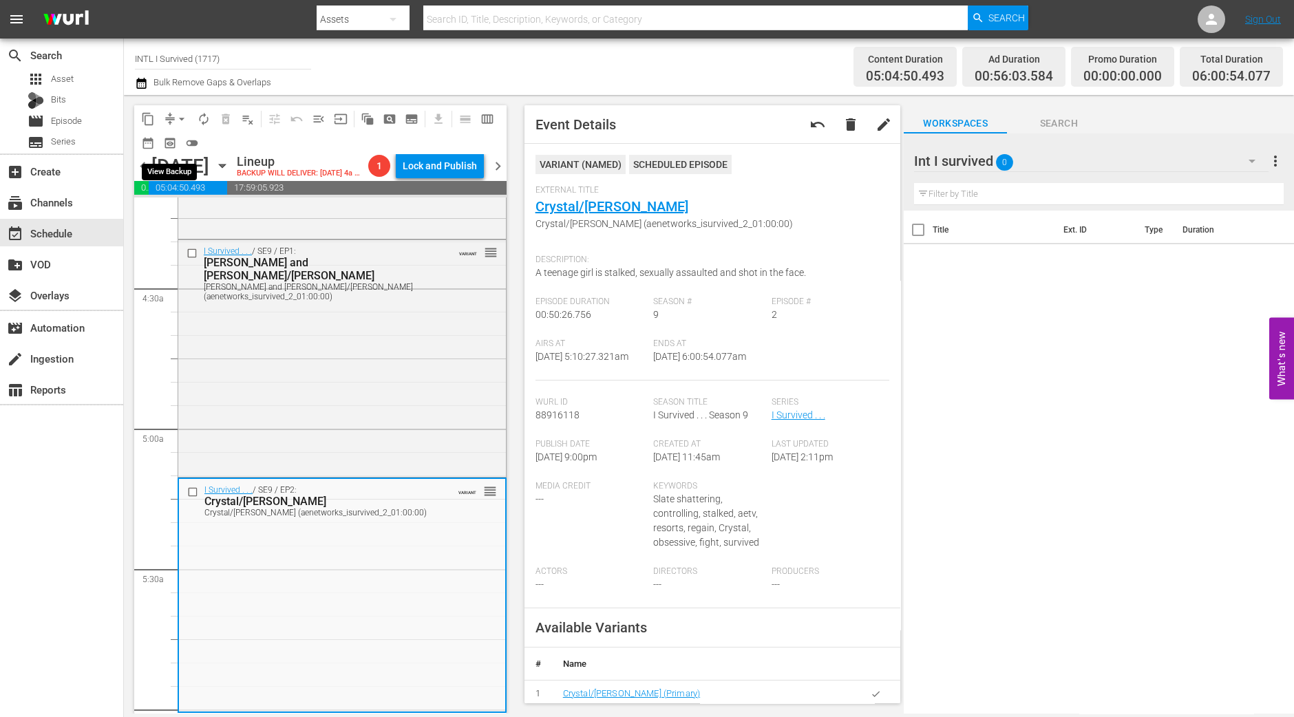
click at [176, 129] on div "arrow_drop_down" at bounding box center [182, 119] width 22 height 22
click at [178, 124] on span "arrow_drop_down" at bounding box center [182, 119] width 14 height 14
click at [178, 149] on li "Align to Midnight" at bounding box center [182, 146] width 145 height 23
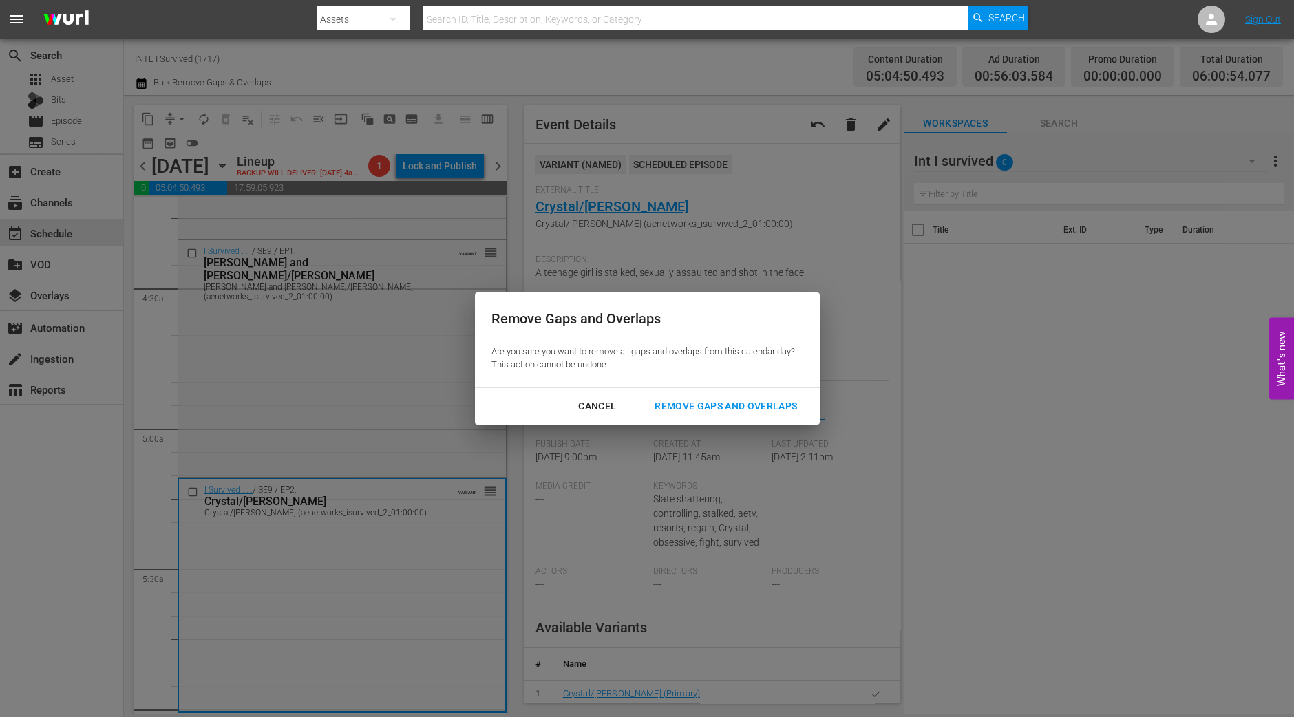
click at [753, 406] on div "Remove Gaps and Overlaps" at bounding box center [726, 406] width 165 height 17
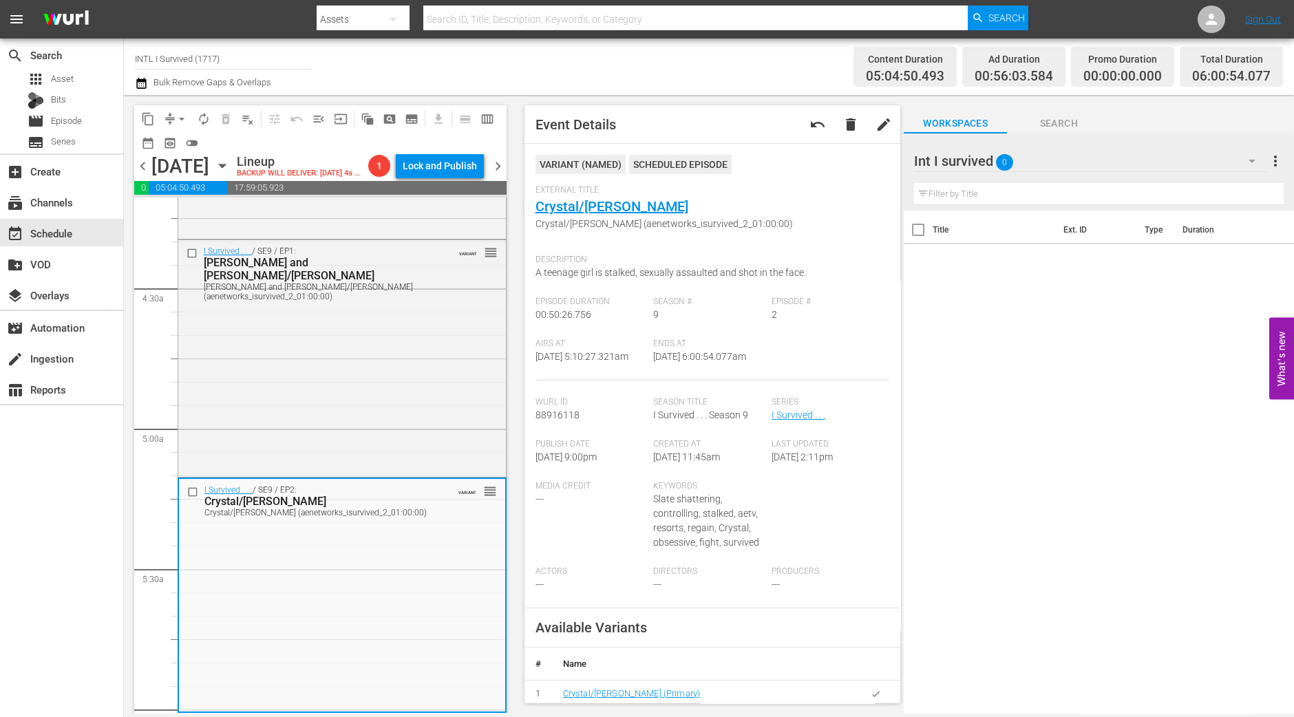
click at [66, 476] on div "search Search apps Asset Bits movie Episode subtitles Series add_box Create sub…" at bounding box center [62, 397] width 124 height 717
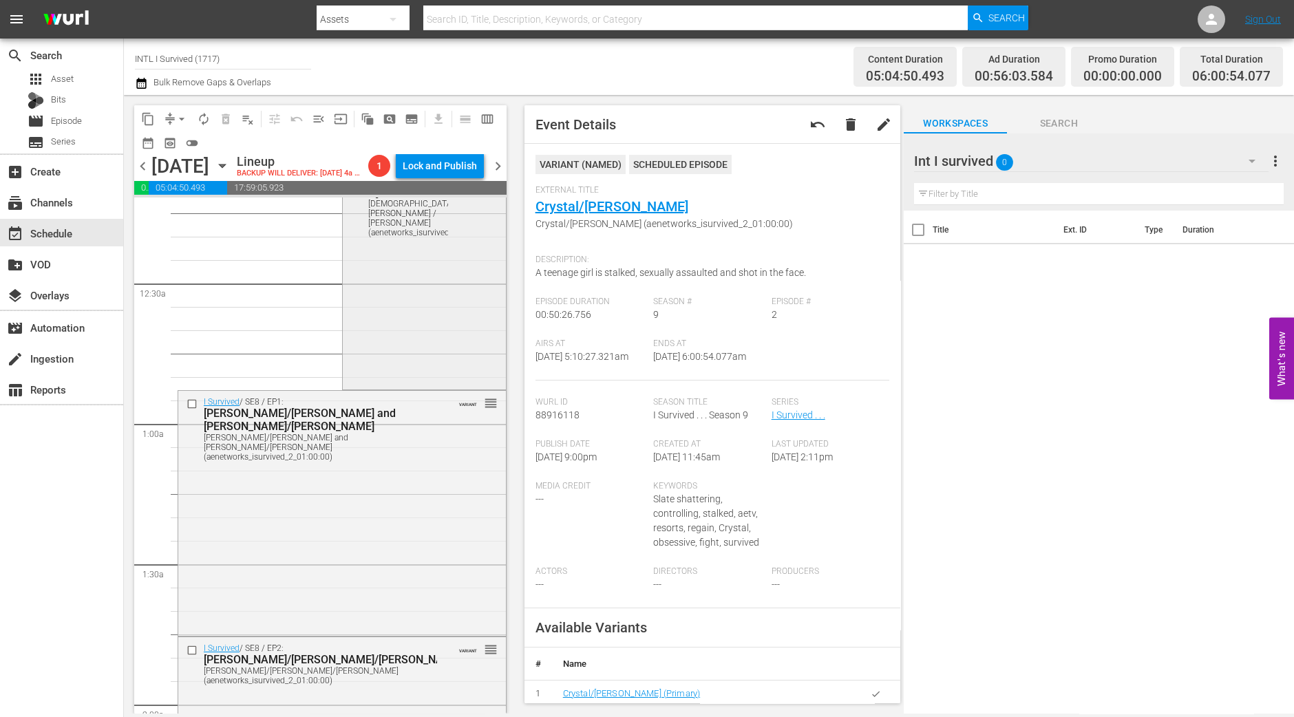
scroll to position [0, 0]
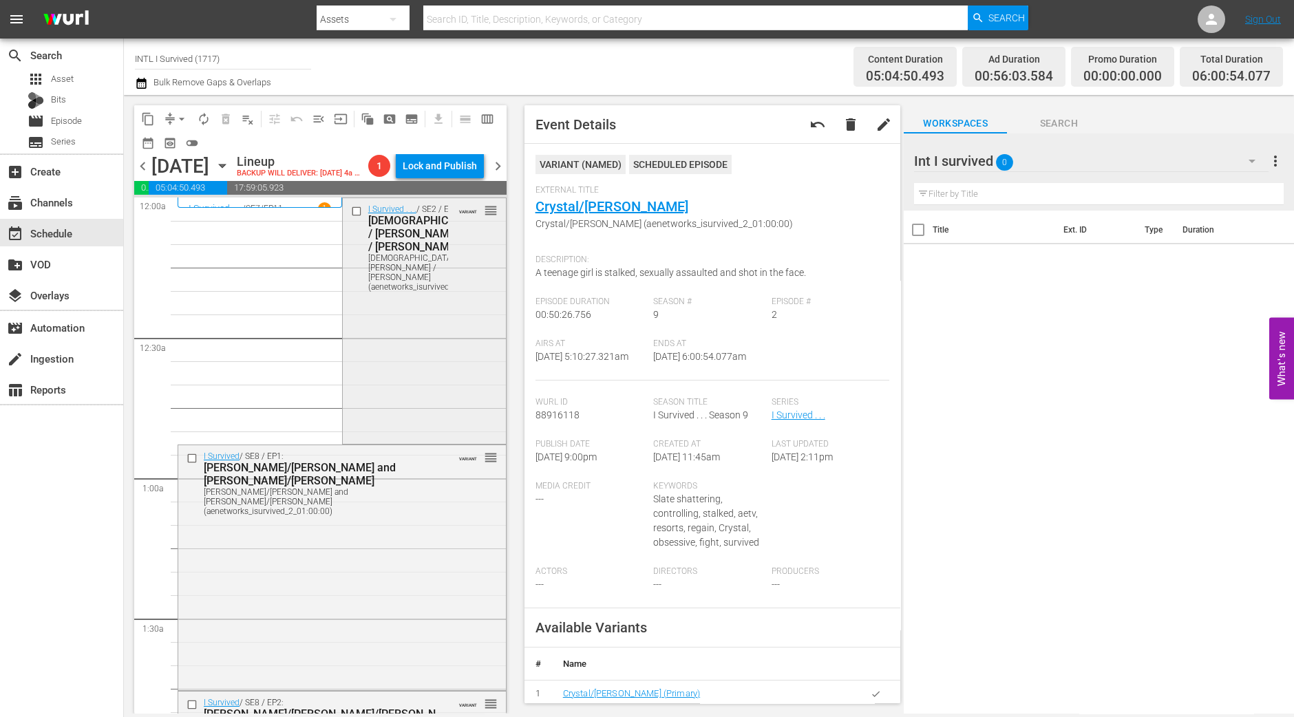
click at [424, 340] on div "I Survived . . . / SE2 / EP3: Jewish Federation / [PERSON_NAME] / [PERSON_NAME]…" at bounding box center [424, 319] width 163 height 243
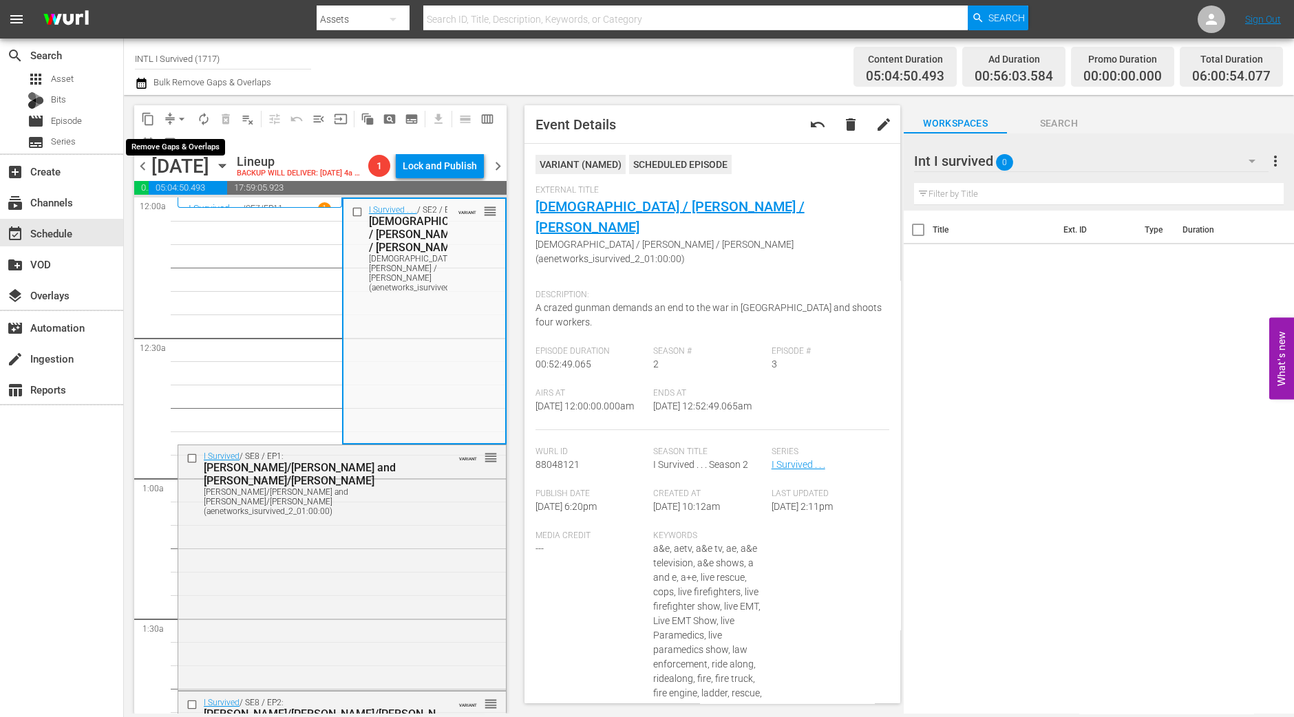
click at [179, 120] on span "arrow_drop_down" at bounding box center [182, 119] width 14 height 14
click at [172, 143] on li "Align to Midnight" at bounding box center [182, 146] width 145 height 23
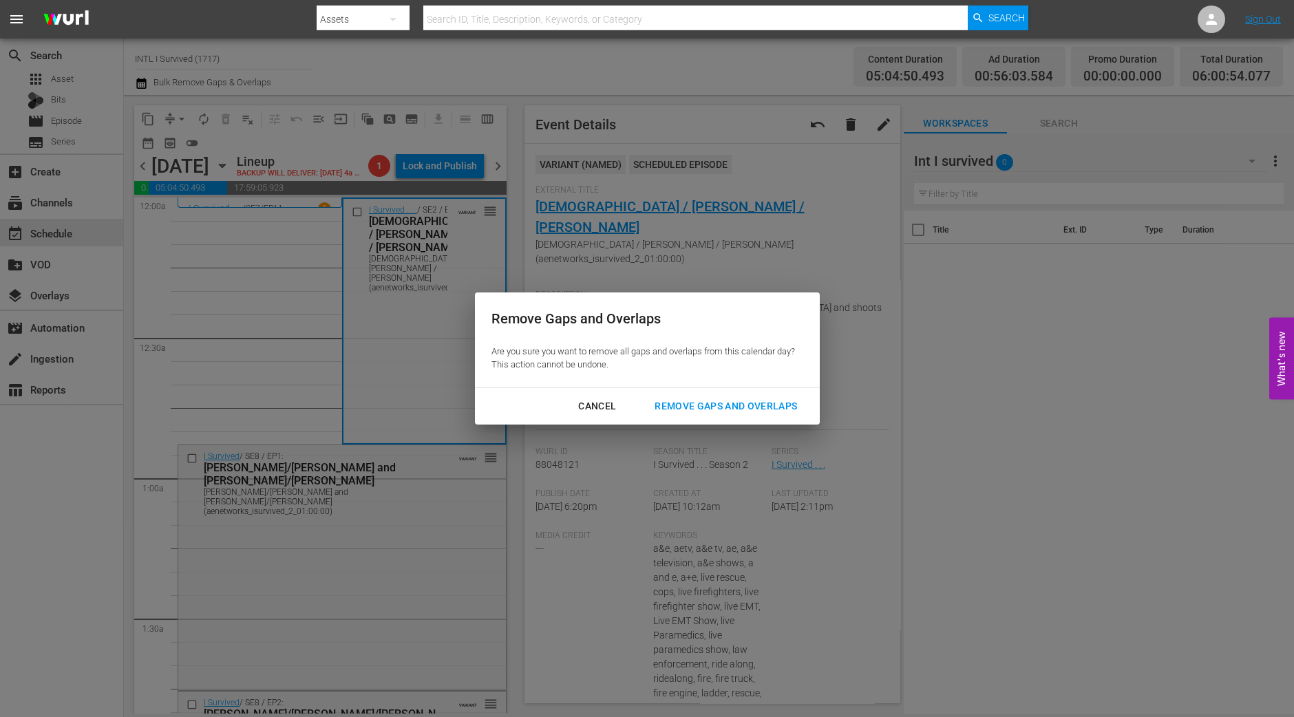
drag, startPoint x: 724, startPoint y: 411, endPoint x: 713, endPoint y: 410, distance: 11.0
click at [724, 410] on div "Remove Gaps and Overlaps" at bounding box center [726, 406] width 165 height 17
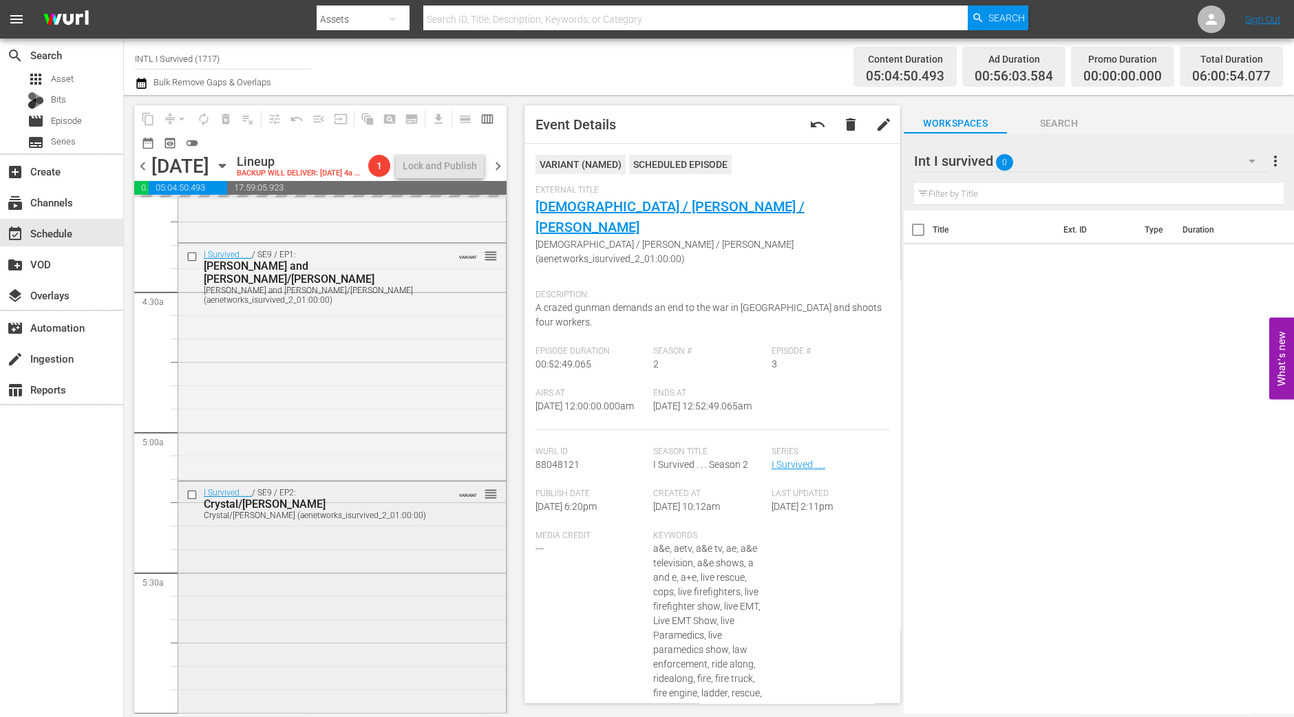
scroll to position [1290, 0]
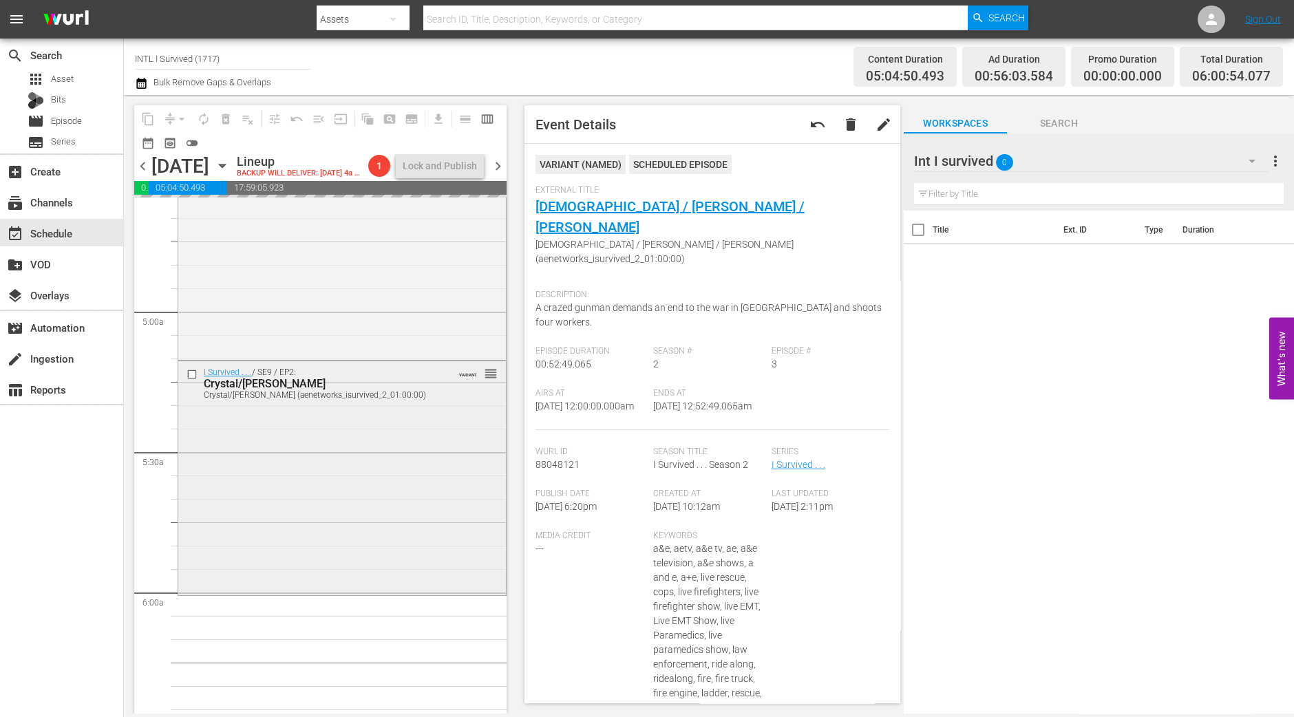
click at [351, 461] on div "I Survived . . . / SE9 / EP2: [PERSON_NAME]/[PERSON_NAME] [PERSON_NAME]/[PERSON…" at bounding box center [342, 477] width 328 height 232
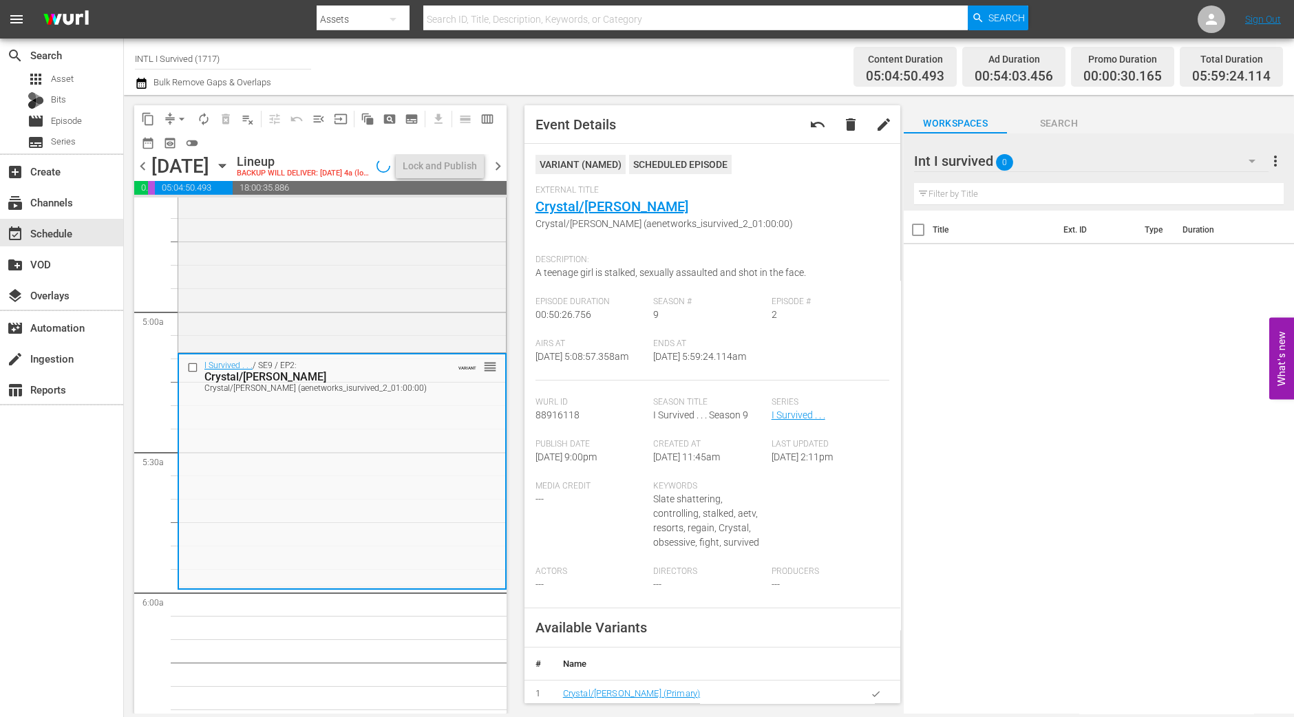
scroll to position [1243, 0]
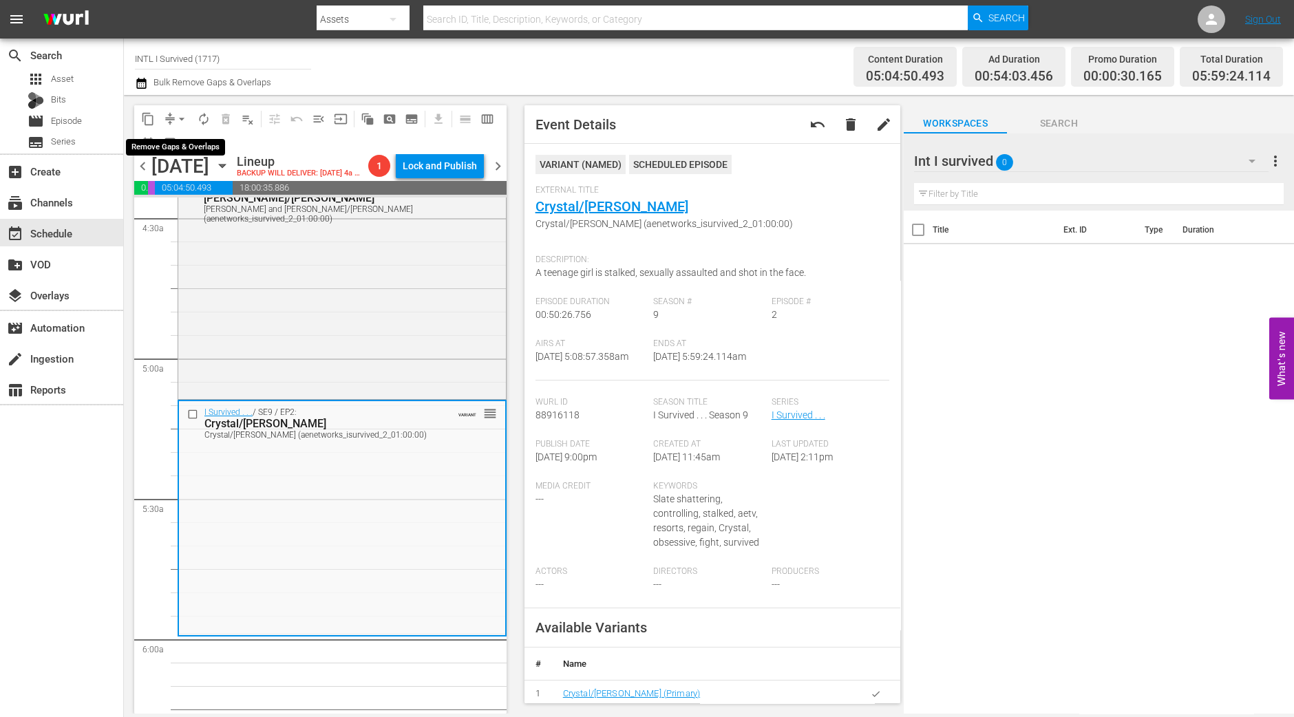
click at [173, 117] on button "arrow_drop_down" at bounding box center [182, 119] width 22 height 22
click at [168, 143] on li "Align to Midnight" at bounding box center [182, 146] width 145 height 23
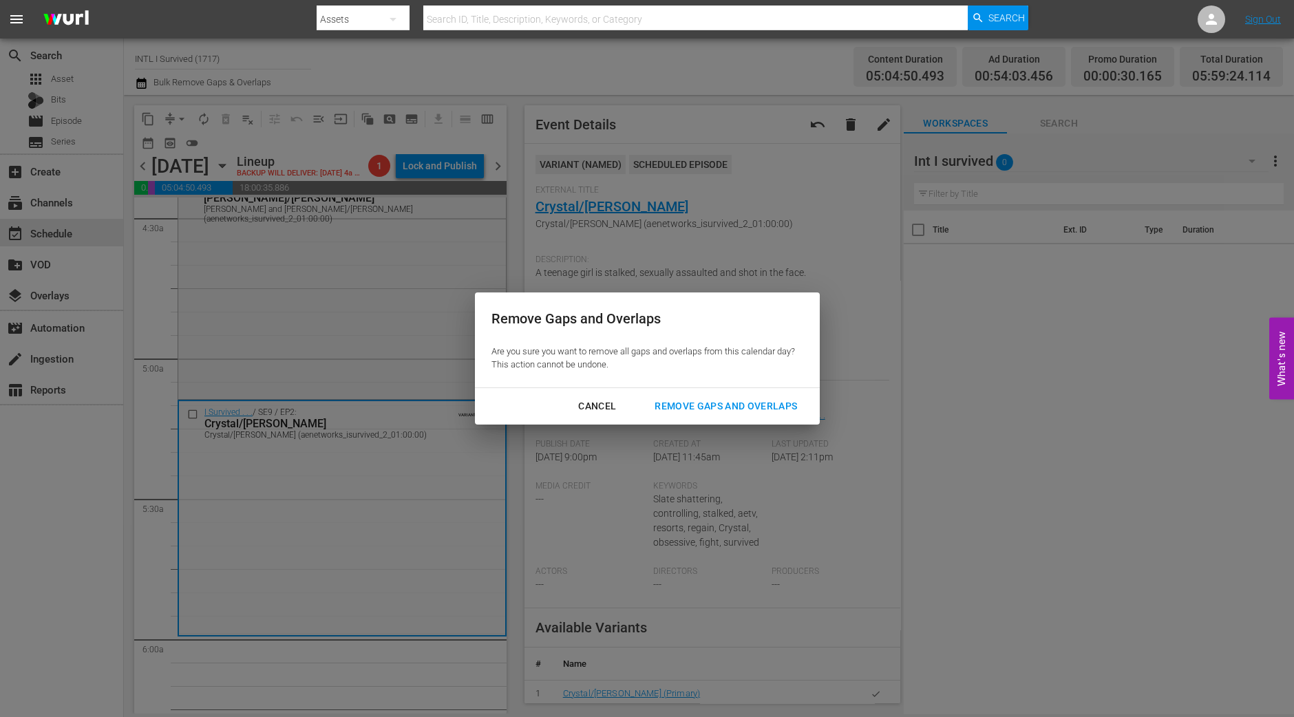
click at [666, 392] on div "Cancel Remove Gaps and Overlaps" at bounding box center [647, 406] width 345 height 36
click at [674, 401] on div "Remove Gaps and Overlaps" at bounding box center [726, 406] width 165 height 17
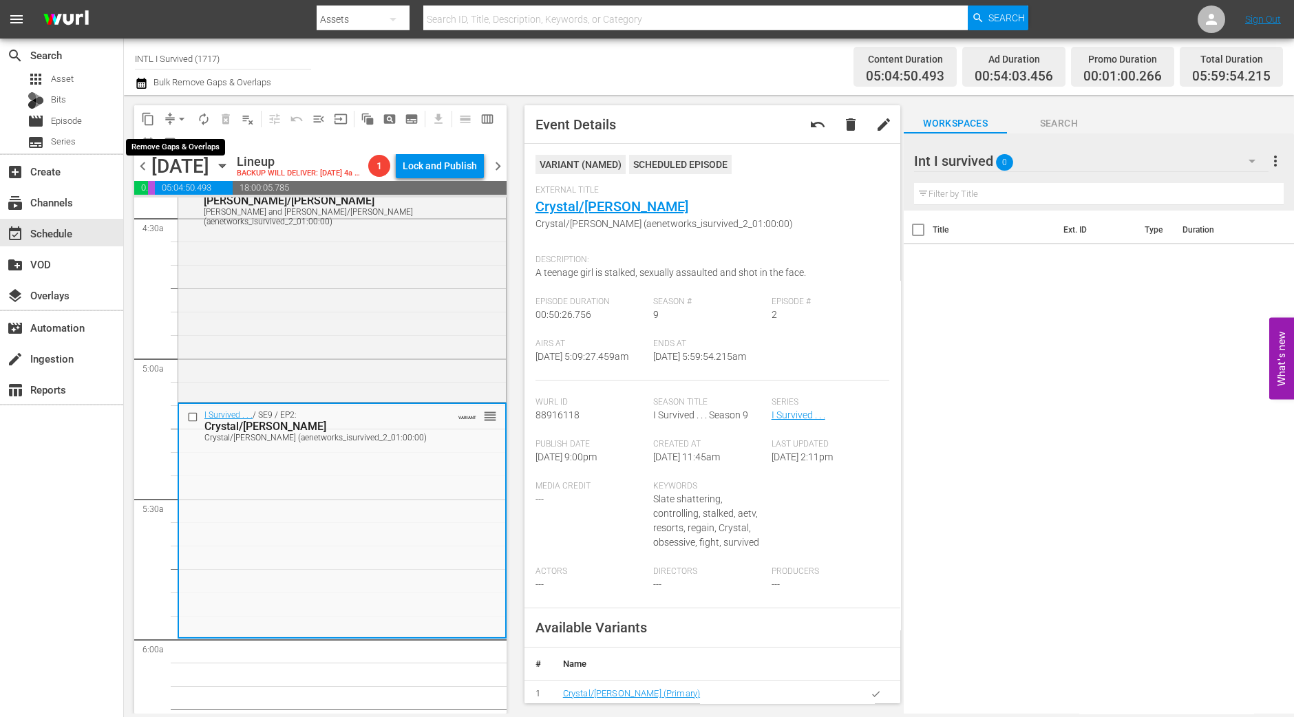
click at [184, 122] on span "arrow_drop_down" at bounding box center [182, 119] width 14 height 14
click at [180, 143] on li "Align to Midnight" at bounding box center [182, 146] width 145 height 23
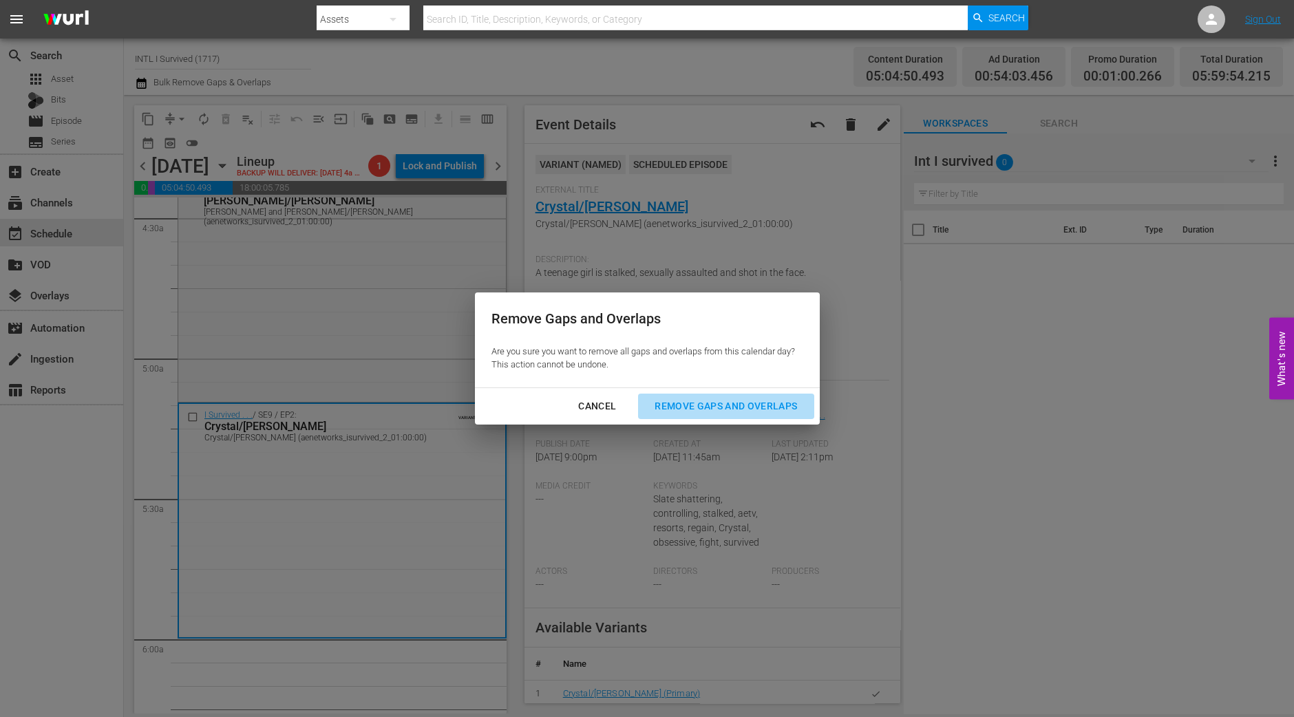
click at [793, 412] on div "Remove Gaps and Overlaps" at bounding box center [726, 406] width 165 height 17
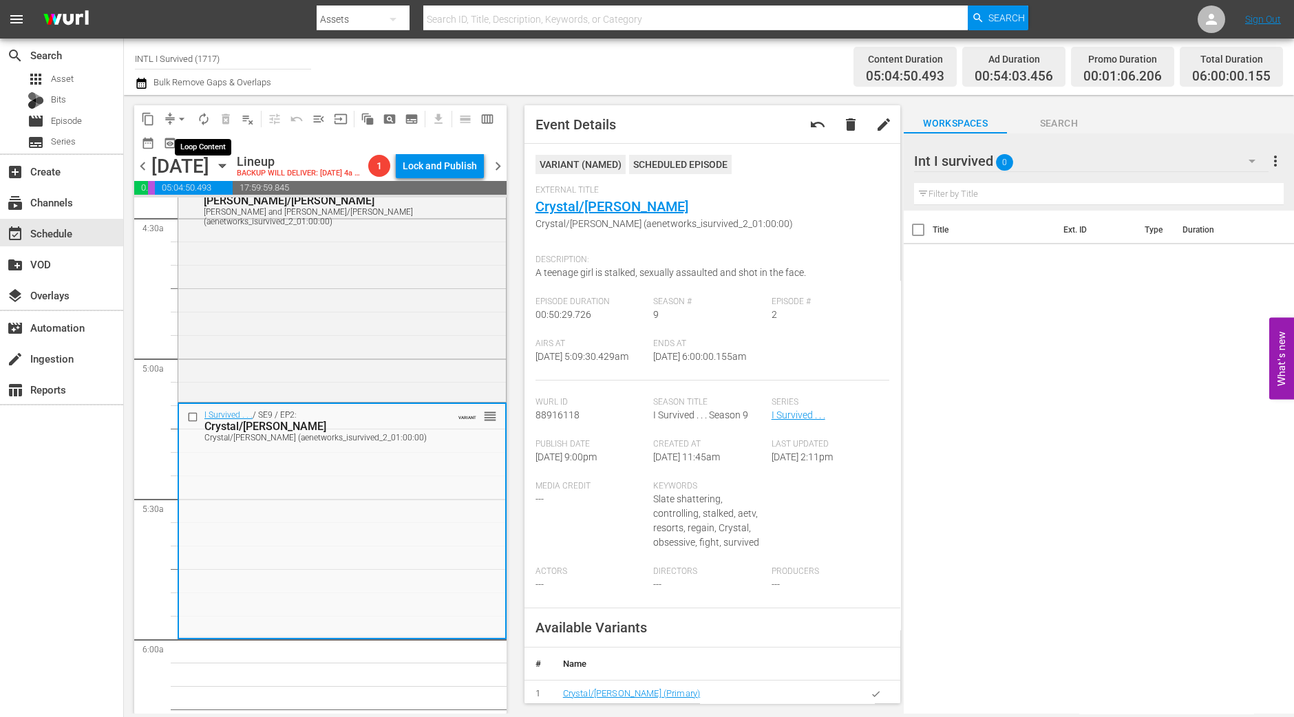
click at [206, 114] on span "autorenew_outlined" at bounding box center [204, 119] width 14 height 14
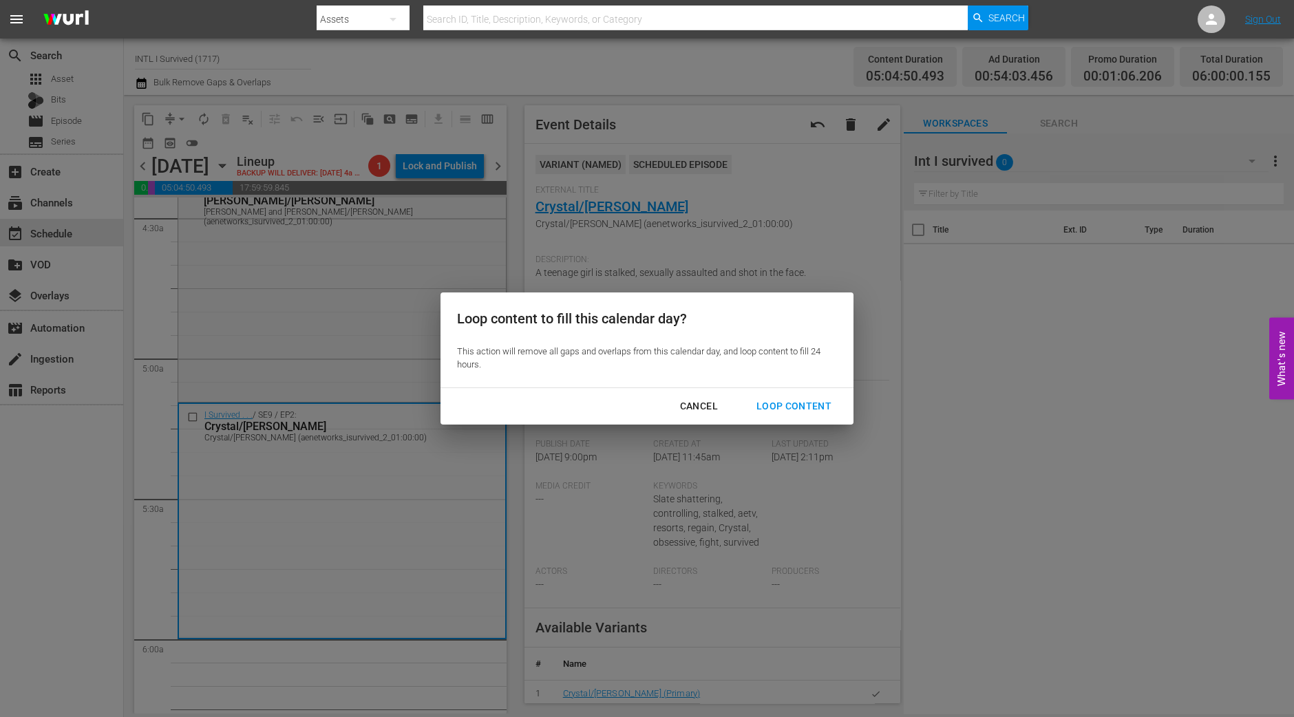
click at [816, 410] on div "Loop Content" at bounding box center [794, 406] width 97 height 17
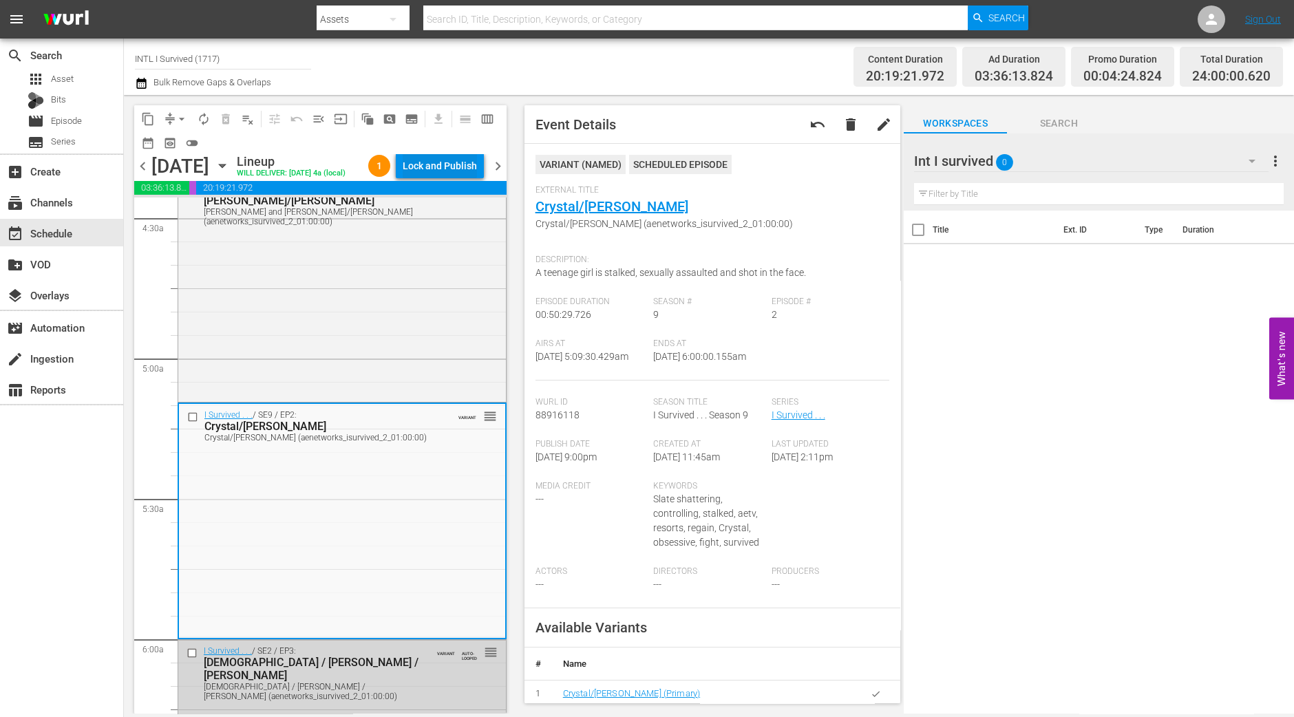
click at [452, 172] on div "Lock and Publish" at bounding box center [440, 166] width 74 height 25
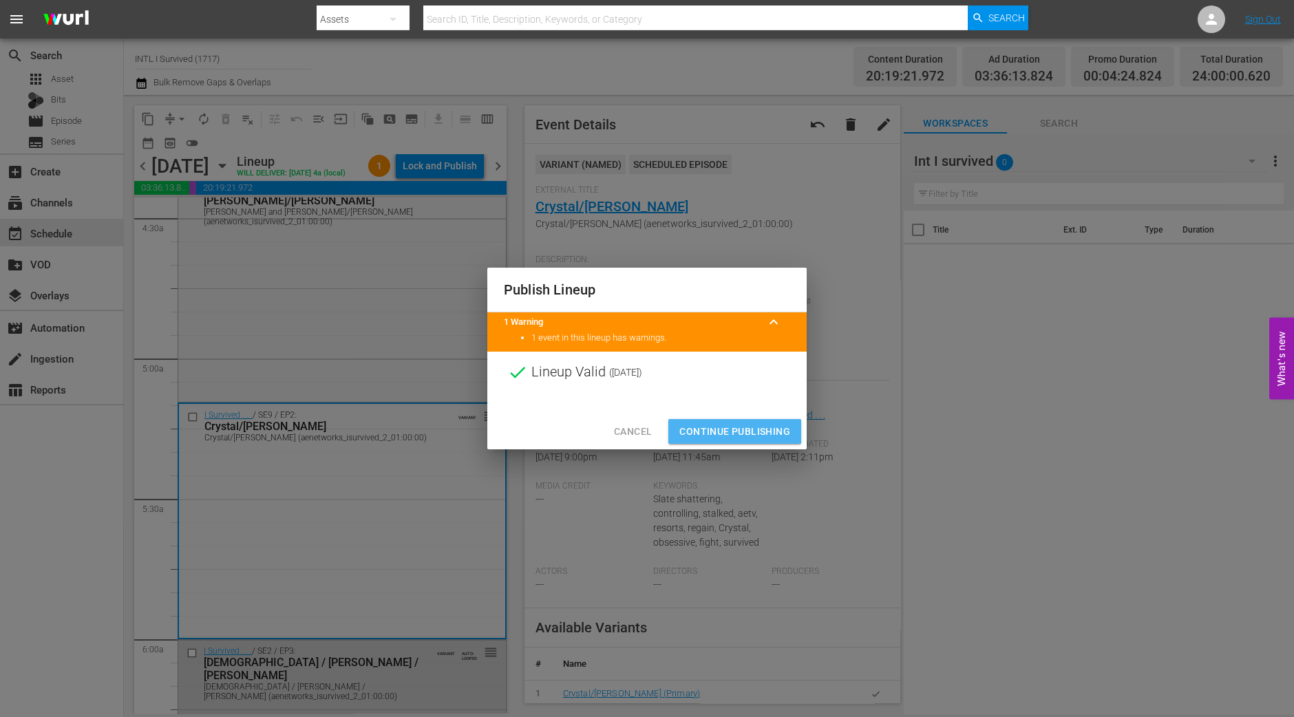
click at [730, 425] on span "Continue Publishing" at bounding box center [735, 431] width 111 height 17
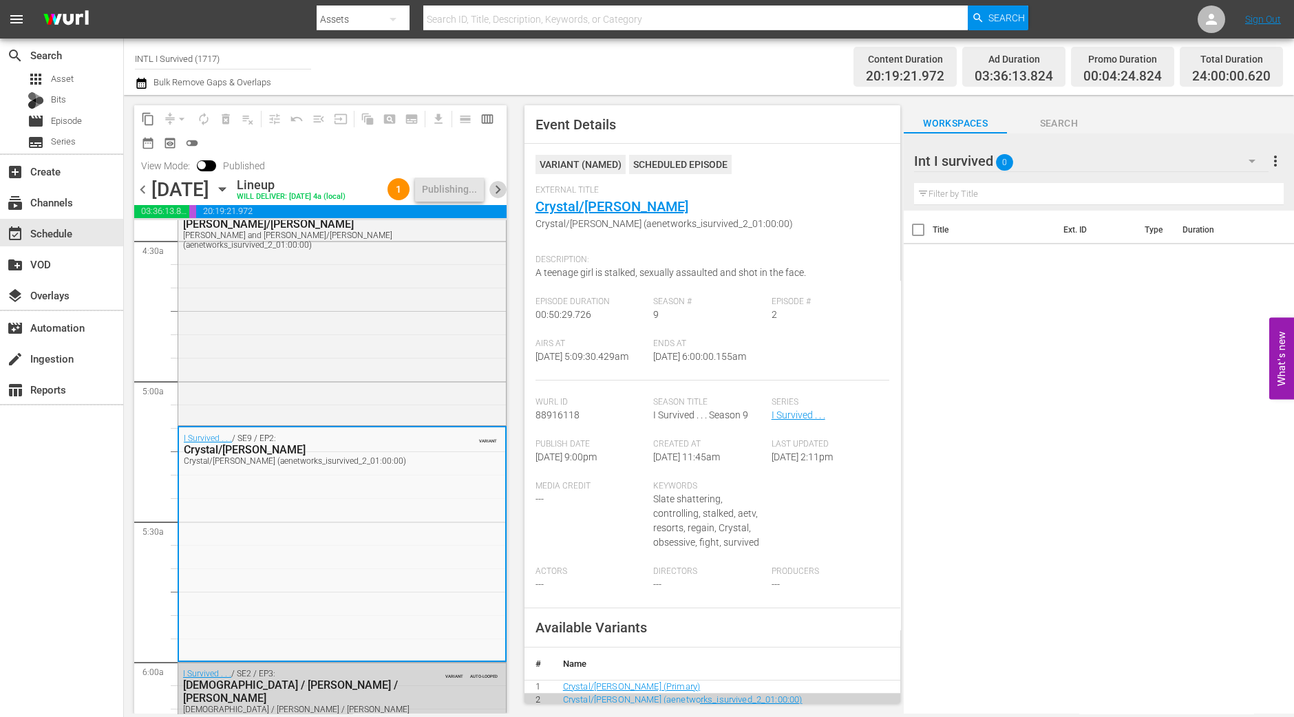
click at [499, 182] on span "chevron_right" at bounding box center [498, 189] width 17 height 17
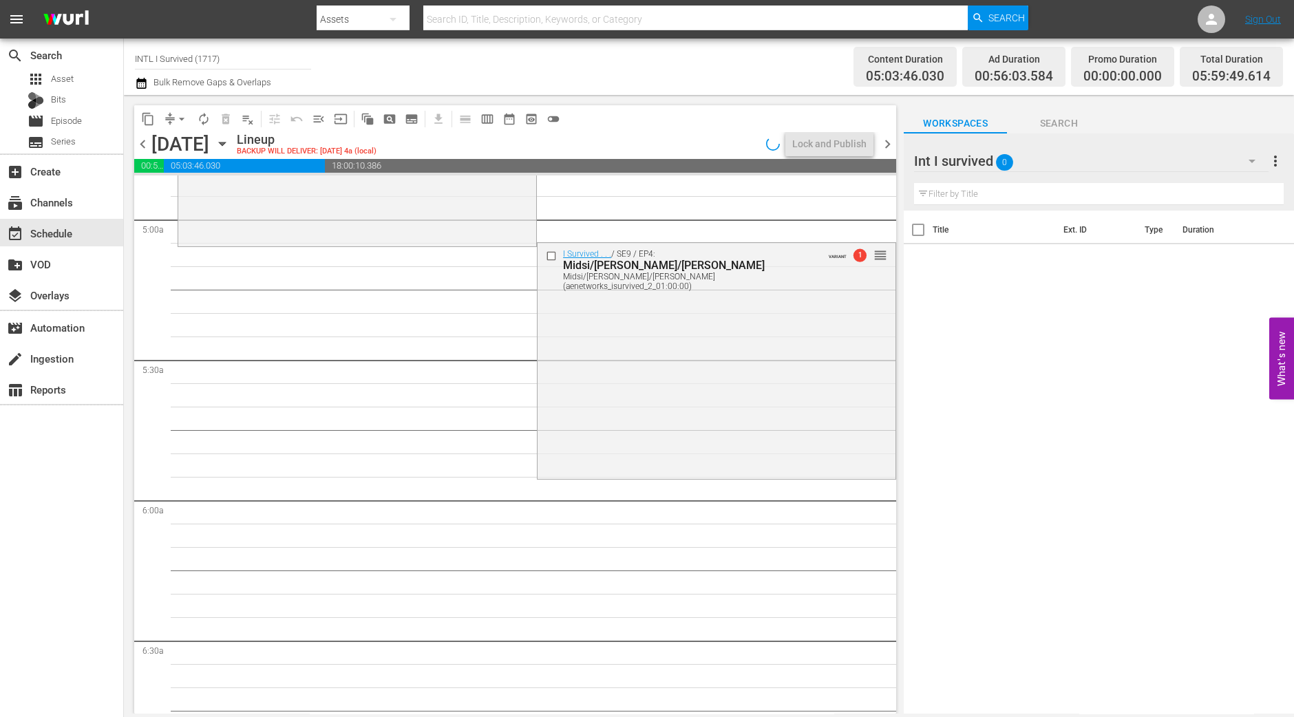
scroll to position [1314, 0]
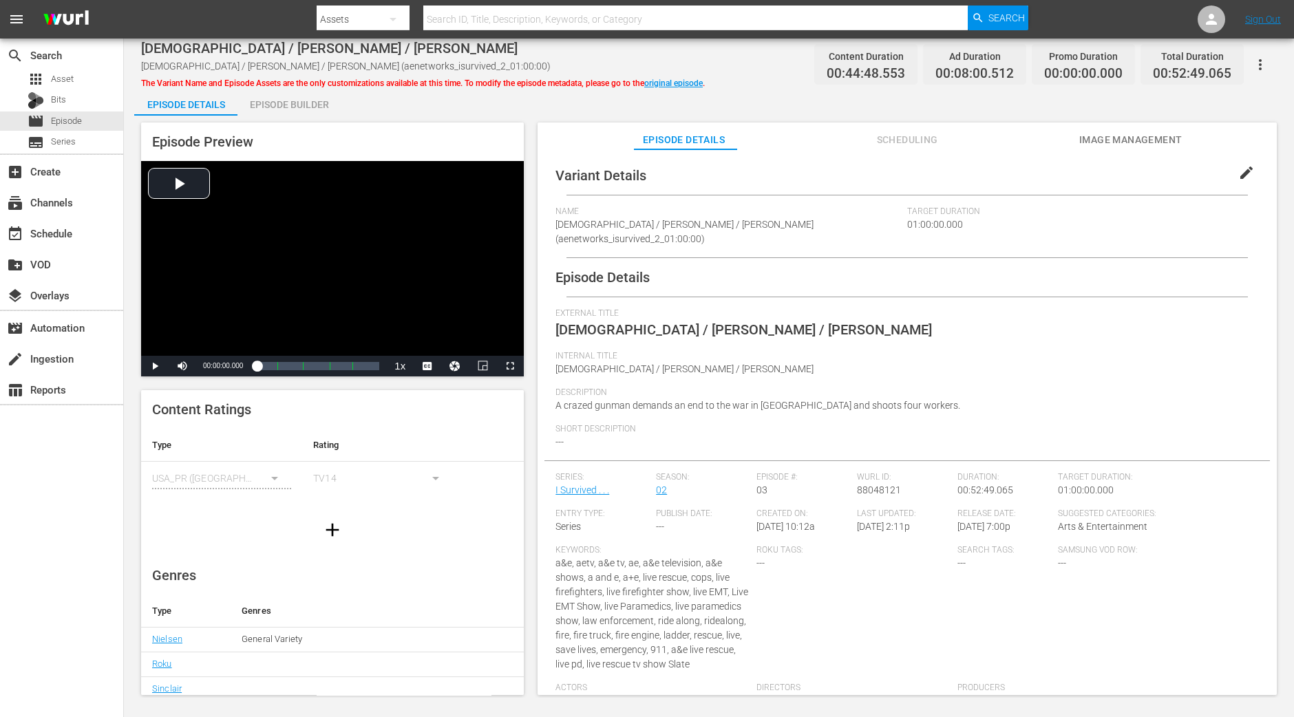
click at [310, 112] on div "Episode Builder" at bounding box center [289, 104] width 103 height 33
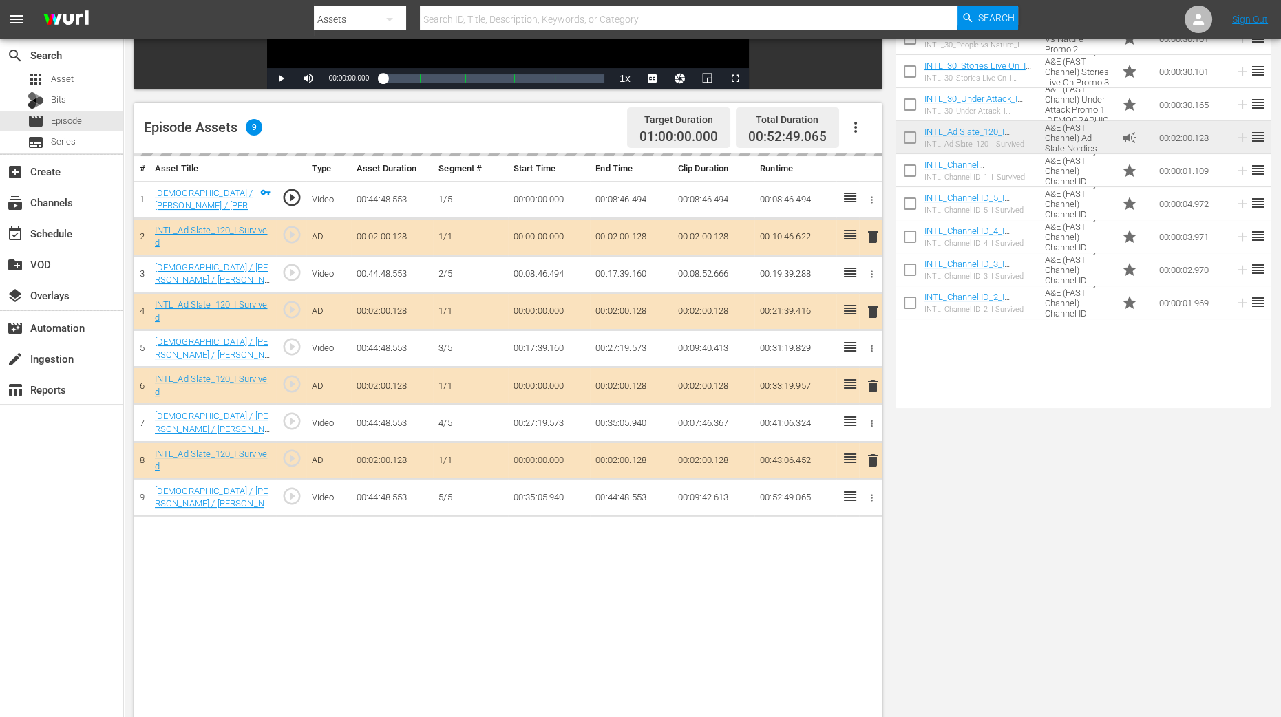
scroll to position [358, 0]
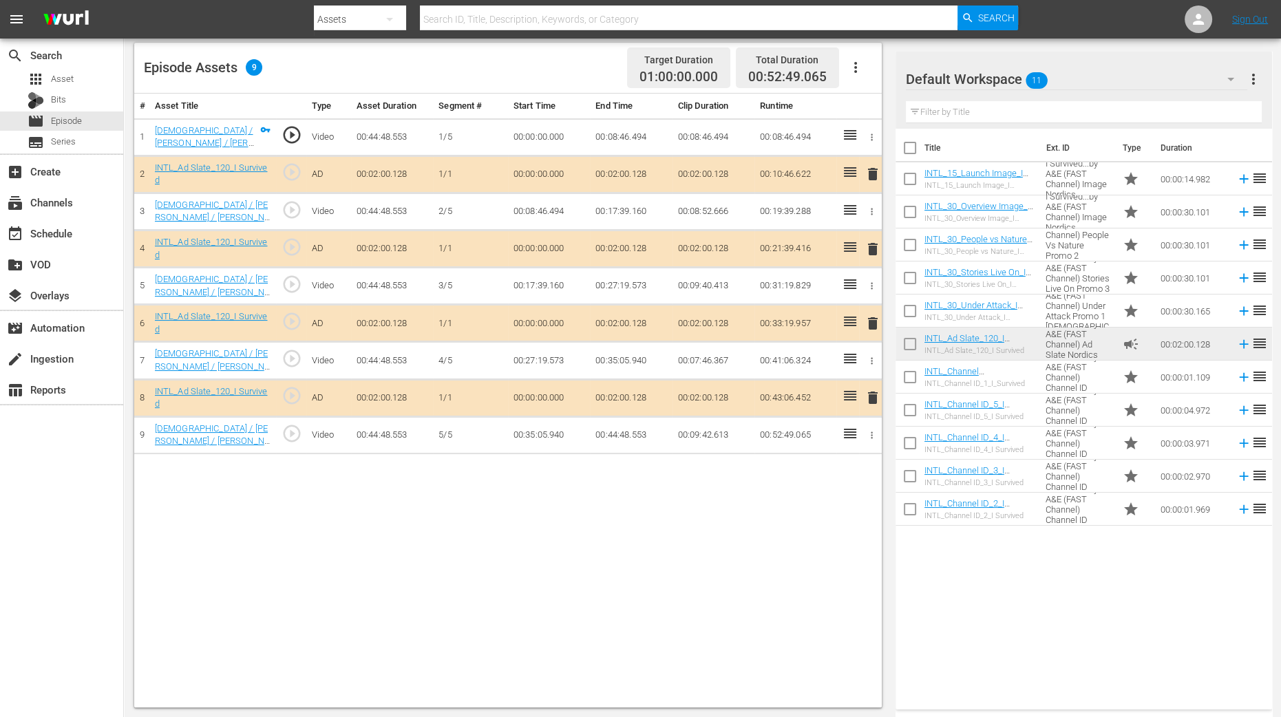
click at [872, 248] on span "delete" at bounding box center [873, 249] width 17 height 17
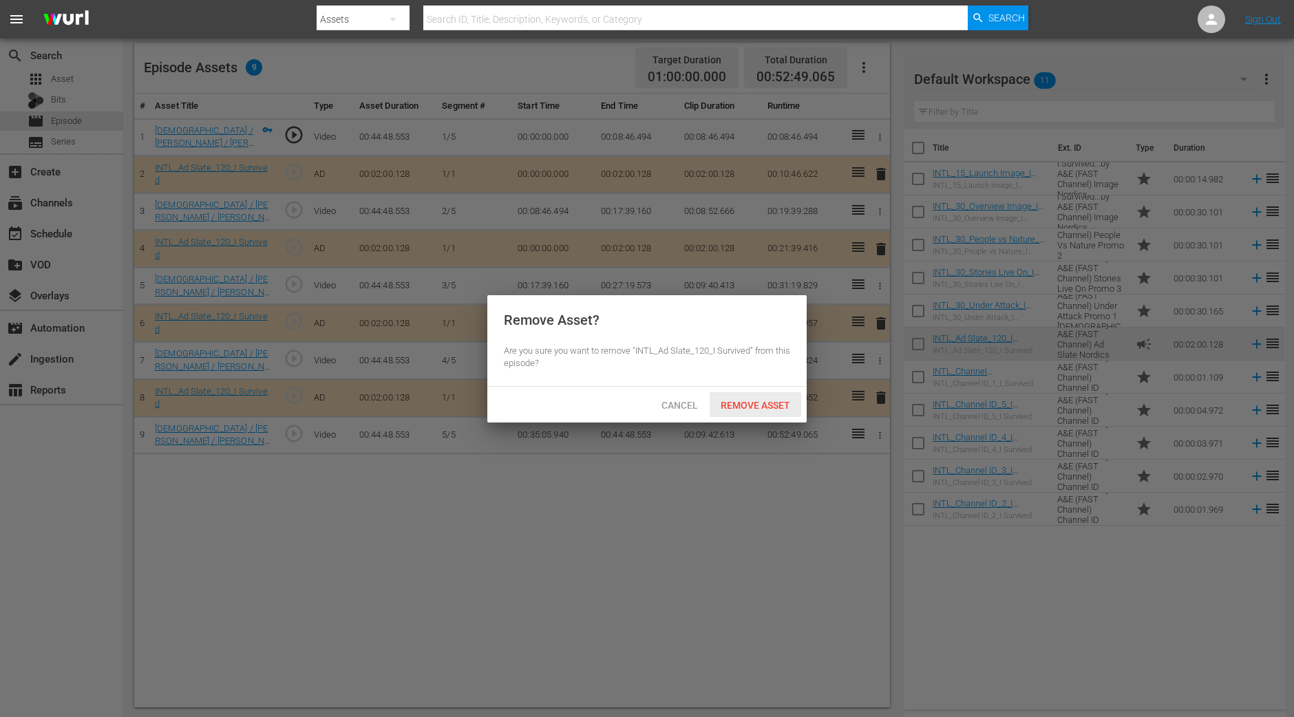
click at [730, 402] on span "Remove Asset" at bounding box center [756, 405] width 92 height 11
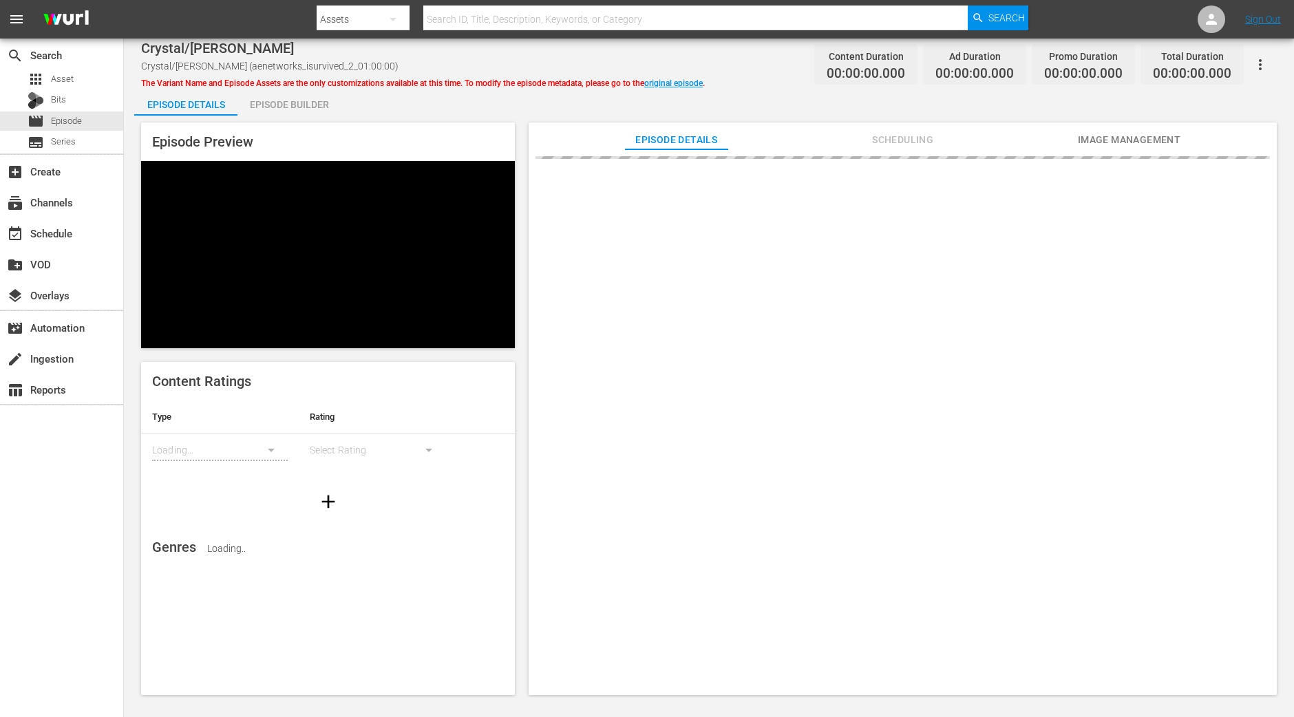
click at [289, 103] on div "Episode Builder" at bounding box center [289, 104] width 103 height 33
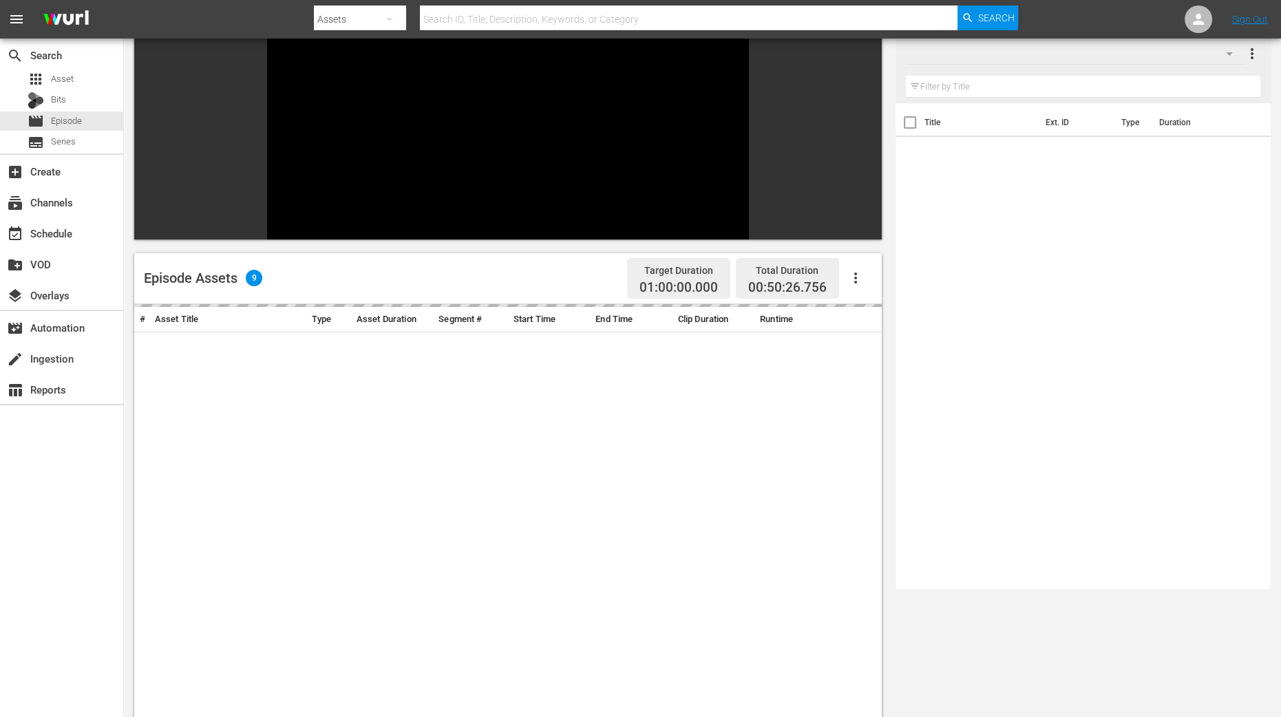
scroll to position [171, 0]
